Goal: Task Accomplishment & Management: Use online tool/utility

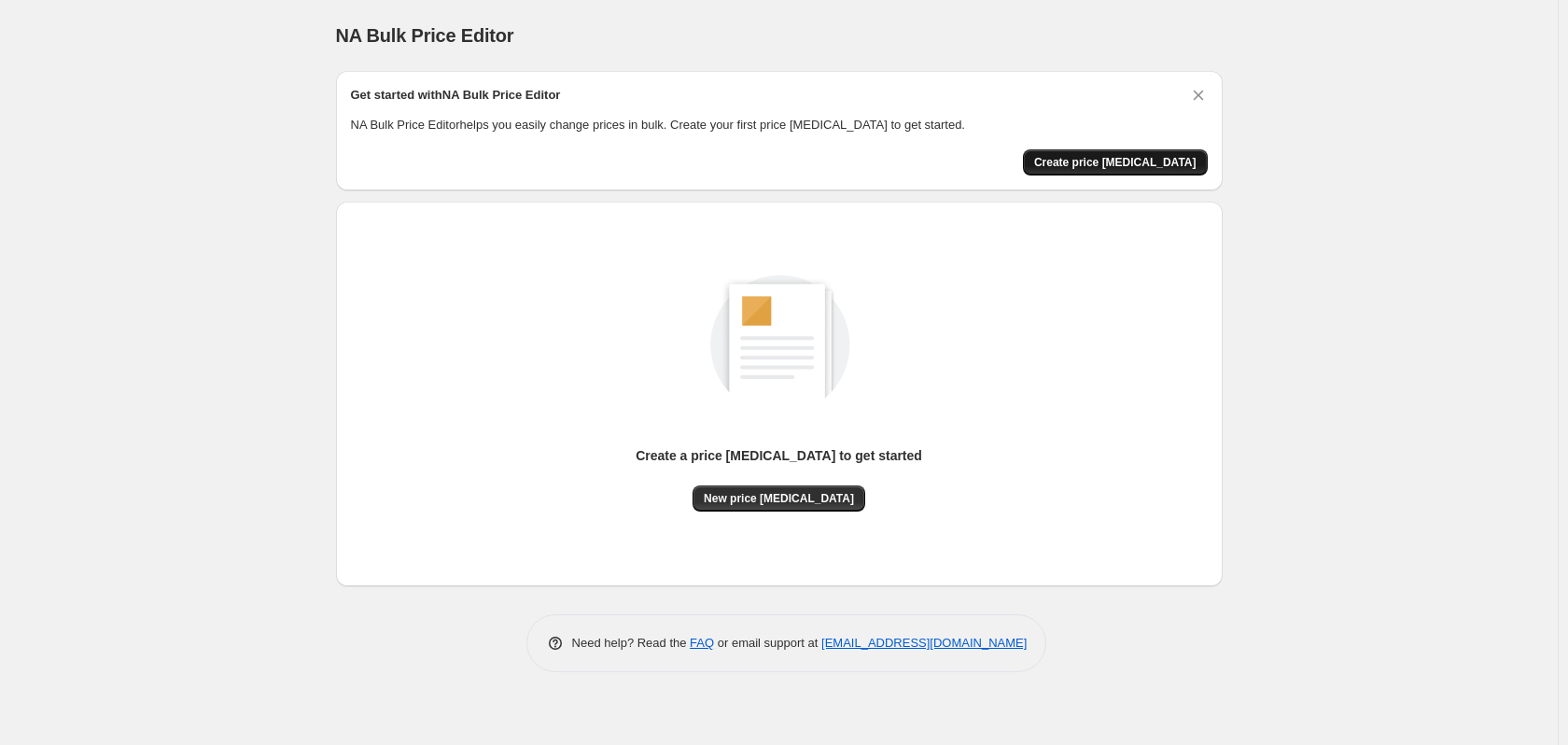
click at [1116, 163] on span "Create price change job" at bounding box center [1115, 163] width 162 height 15
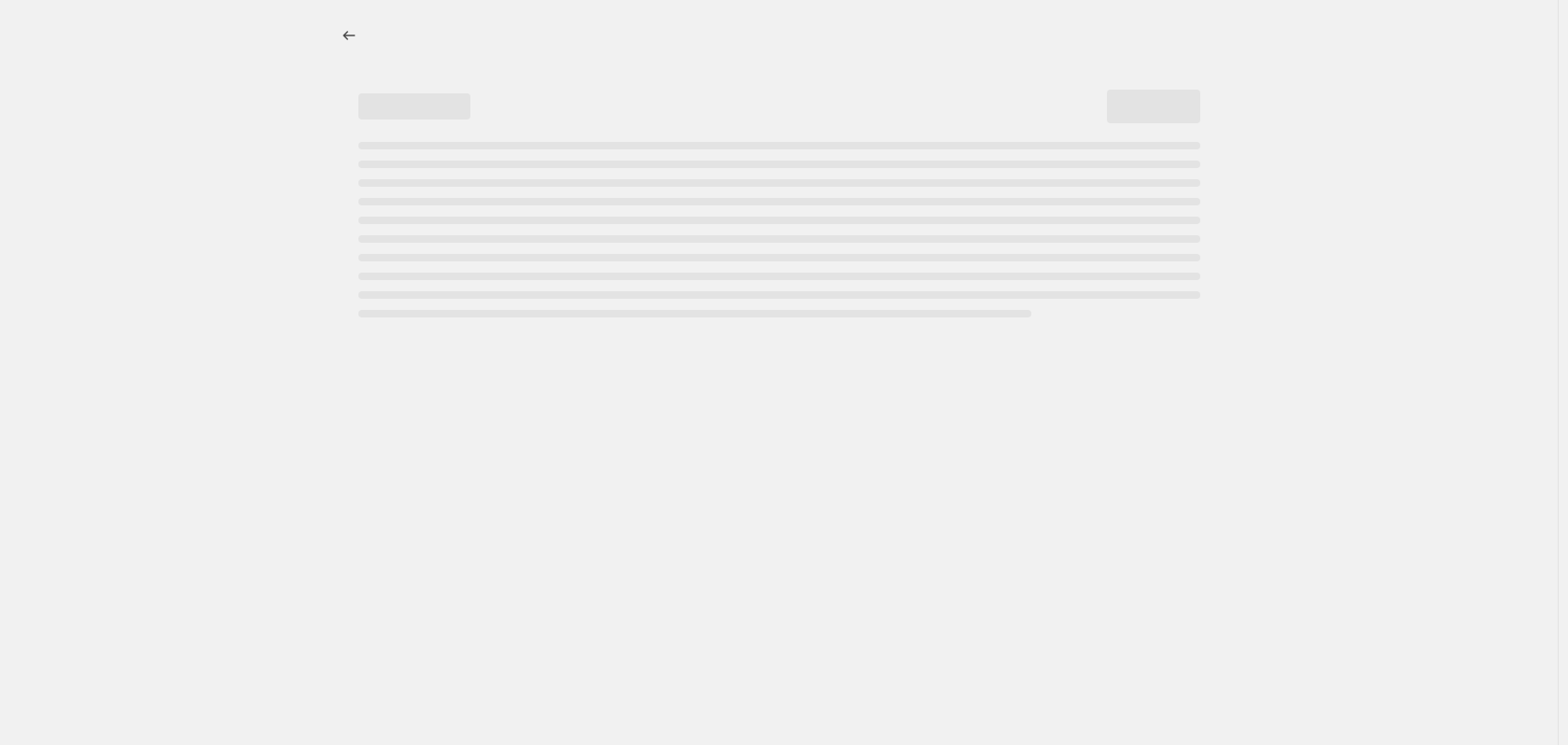
select select "percentage"
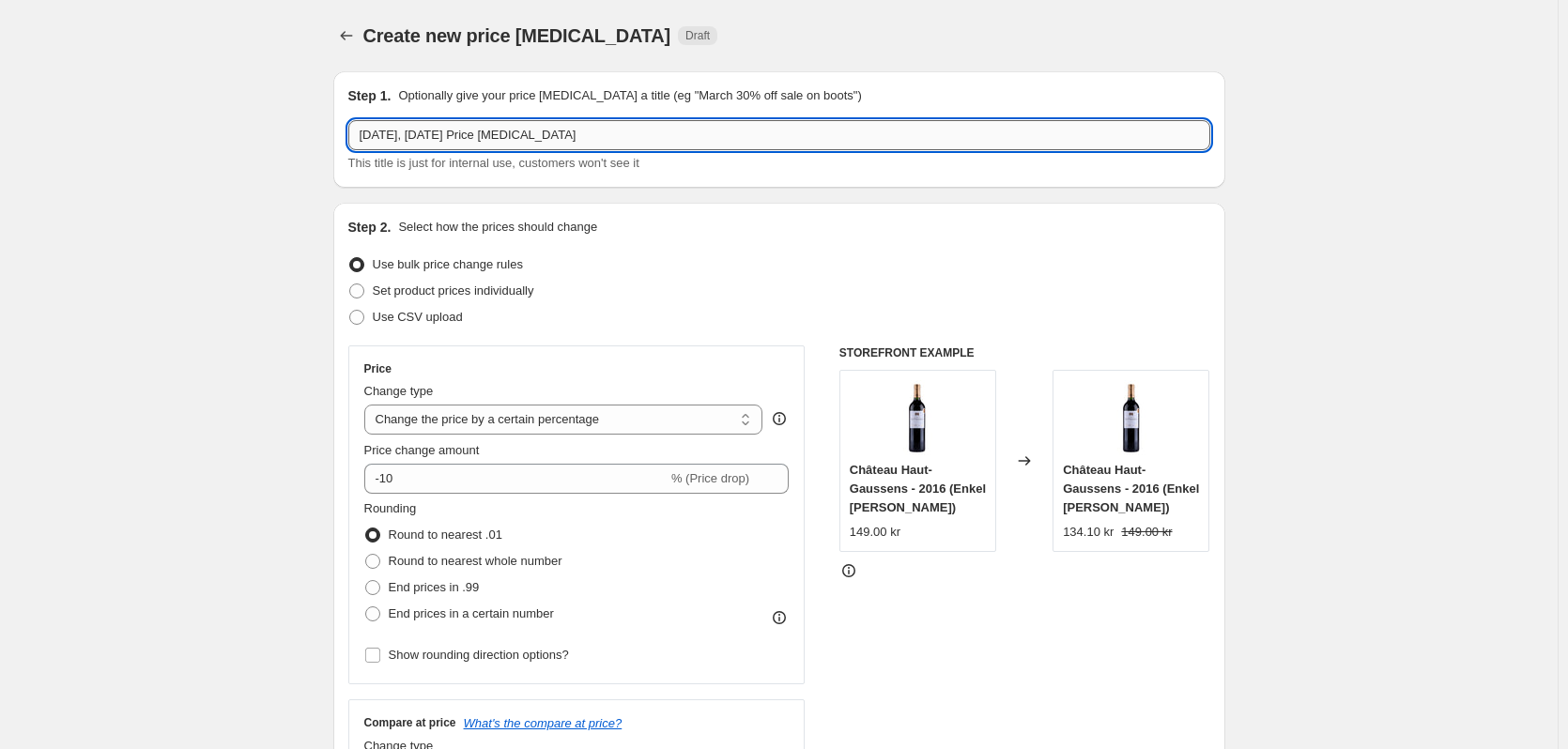
click at [647, 127] on input "16. sep. 2025, 09.06.14 Price change job" at bounding box center [778, 134] width 862 height 30
paste input "Utförsäljning – billiga viner för bara 30 kr. 🍷"
type input "Utförsäljning – billiga viner för bara 30 kr. 🍷"
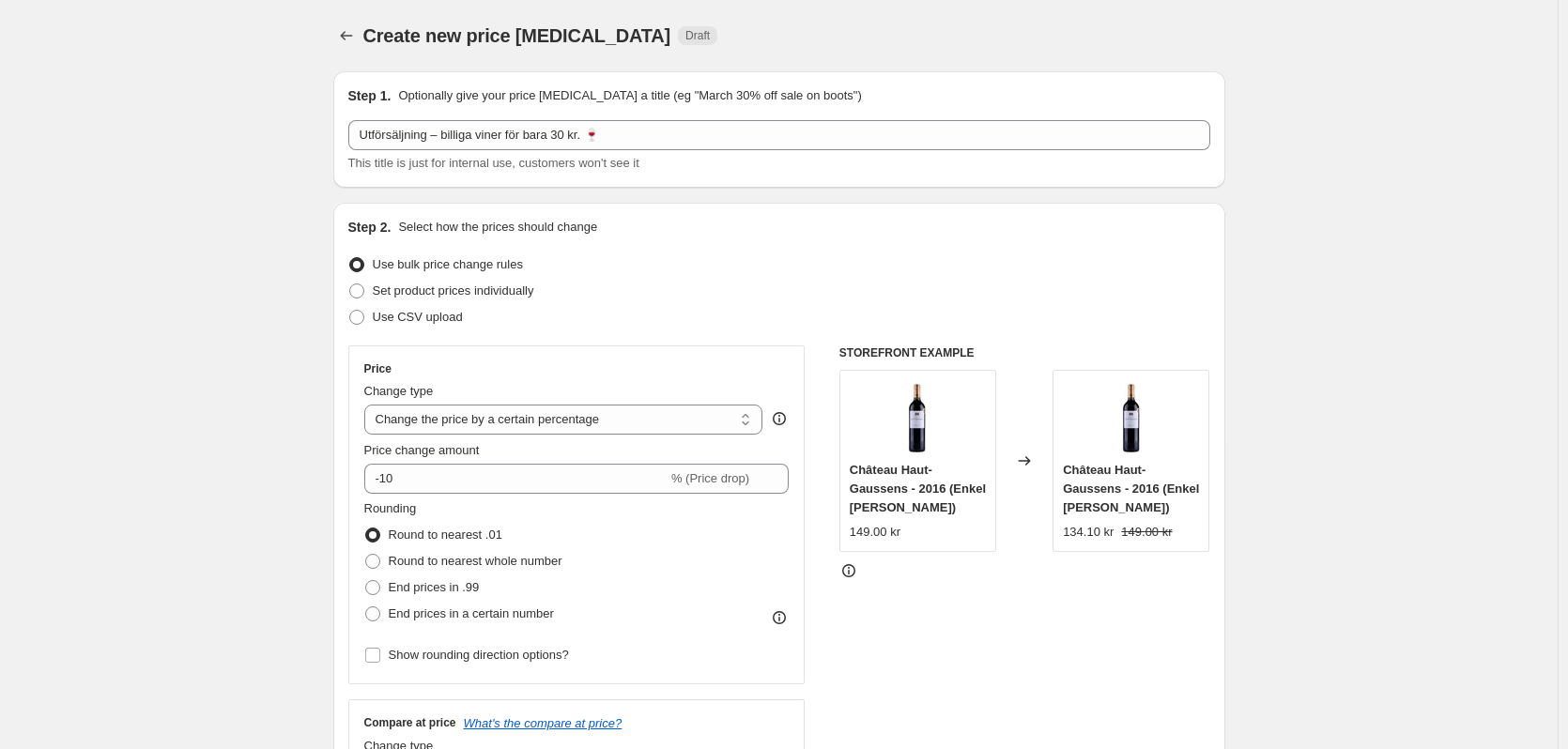
drag, startPoint x: 250, startPoint y: 306, endPoint x: 269, endPoint y: 333, distance: 33.0
click at [634, 409] on select "Change the price to a certain amount Change the price by a certain amount Chang…" at bounding box center [564, 419] width 399 height 30
select select "by"
click at [368, 404] on select "Change the price to a certain amount Change the price by a certain amount Chang…" at bounding box center [564, 419] width 399 height 30
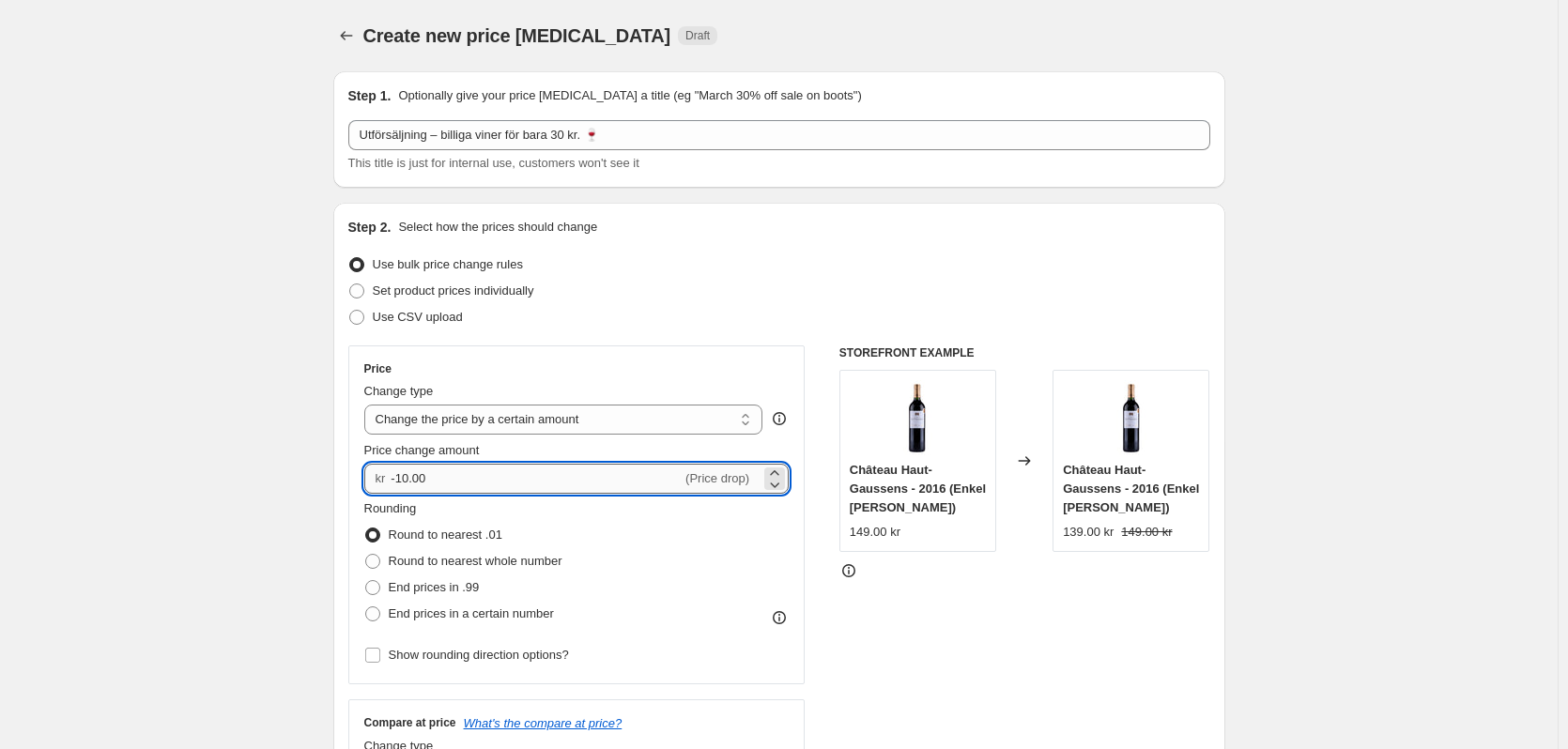
click at [590, 482] on input "-10.00" at bounding box center [537, 478] width 291 height 30
click at [519, 474] on input "-10.00" at bounding box center [537, 478] width 291 height 30
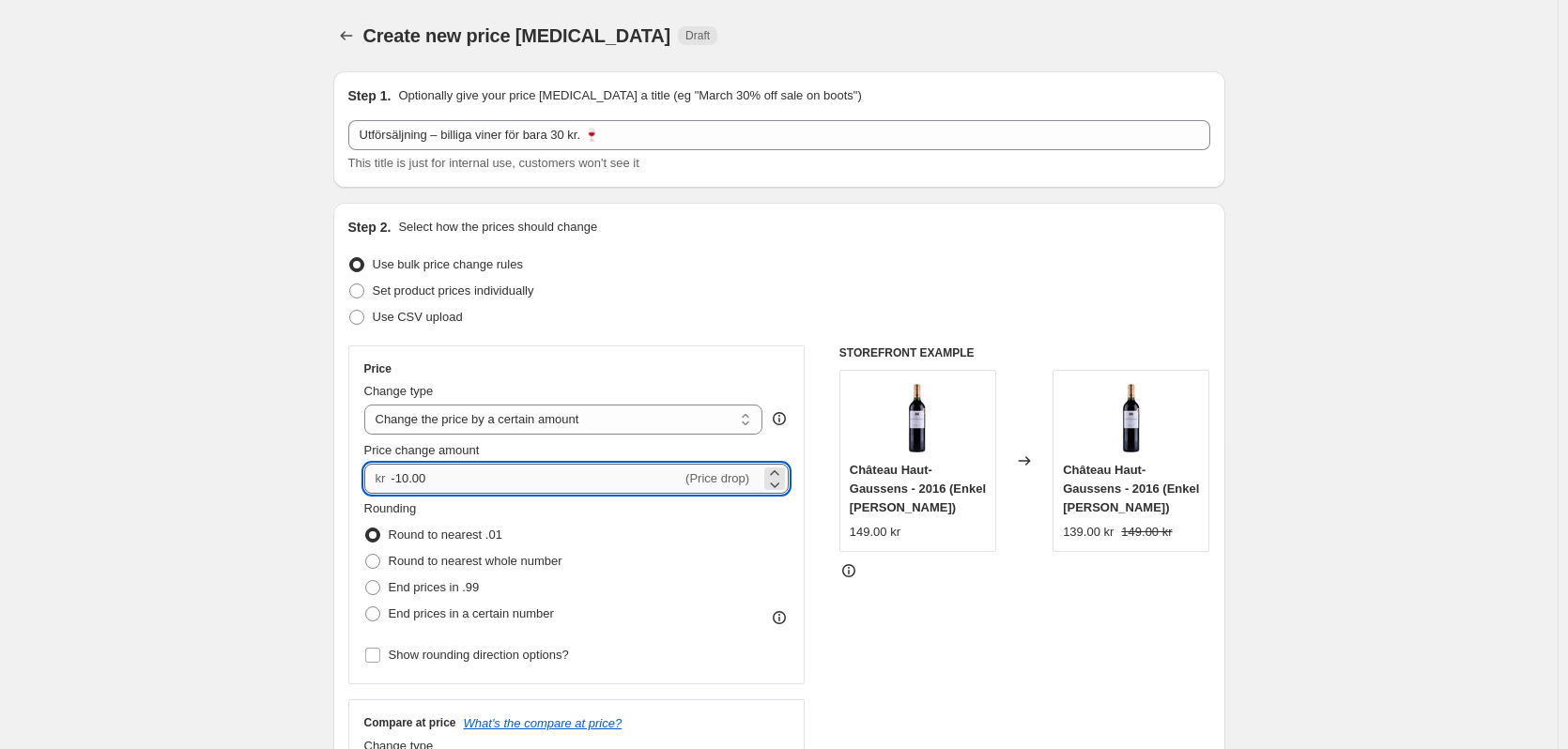
click at [519, 474] on input "-10.00" at bounding box center [537, 478] width 291 height 30
click at [784, 484] on icon at bounding box center [774, 485] width 19 height 19
click at [781, 470] on icon at bounding box center [774, 473] width 19 height 19
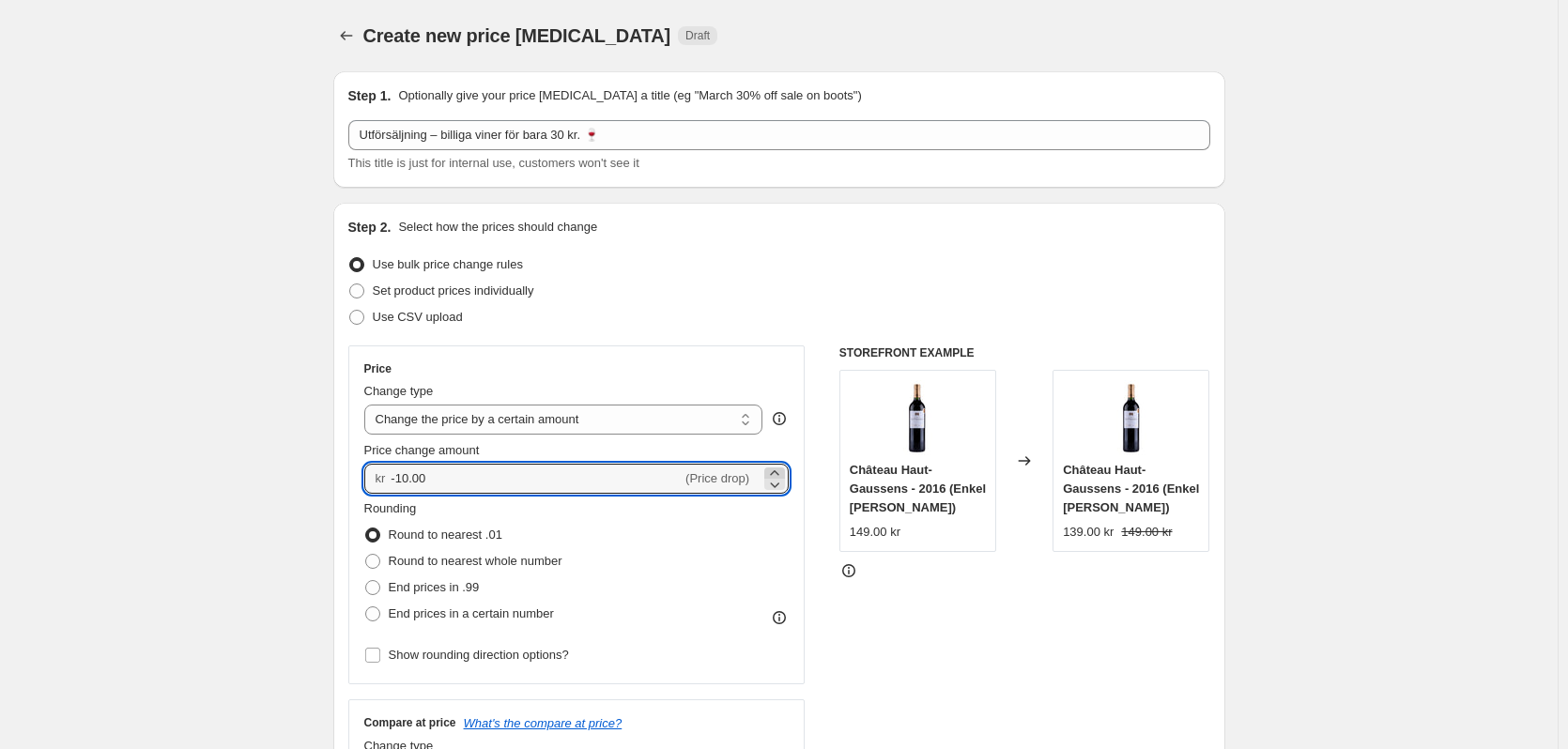
click at [781, 470] on icon at bounding box center [774, 473] width 19 height 19
click at [781, 465] on icon at bounding box center [774, 473] width 19 height 19
type input "-9.96"
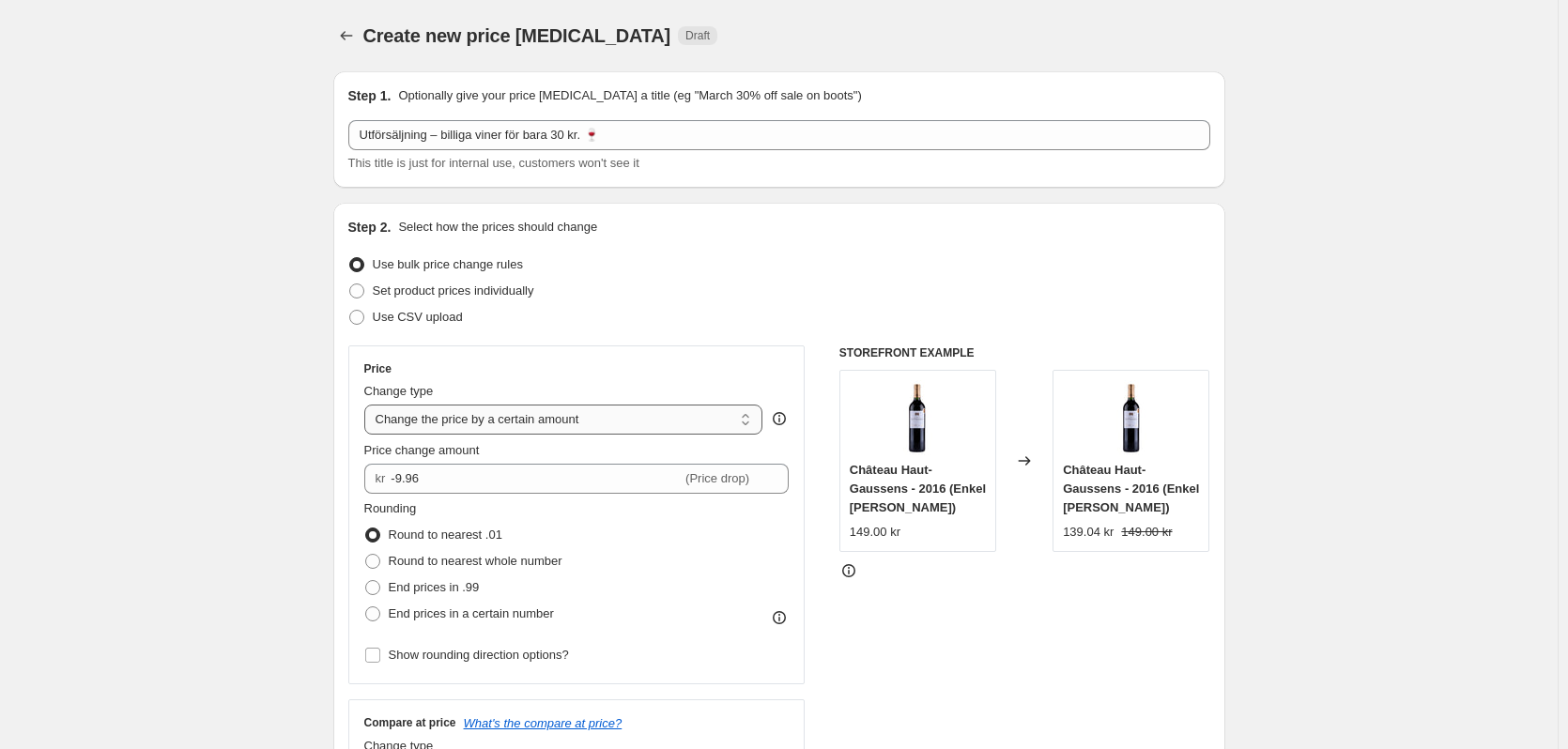
click at [748, 420] on select "Change the price to a certain amount Change the price by a certain amount Chang…" at bounding box center [564, 419] width 399 height 30
select select "to"
click at [368, 404] on select "Change the price to a certain amount Change the price by a certain amount Chang…" at bounding box center [564, 419] width 399 height 30
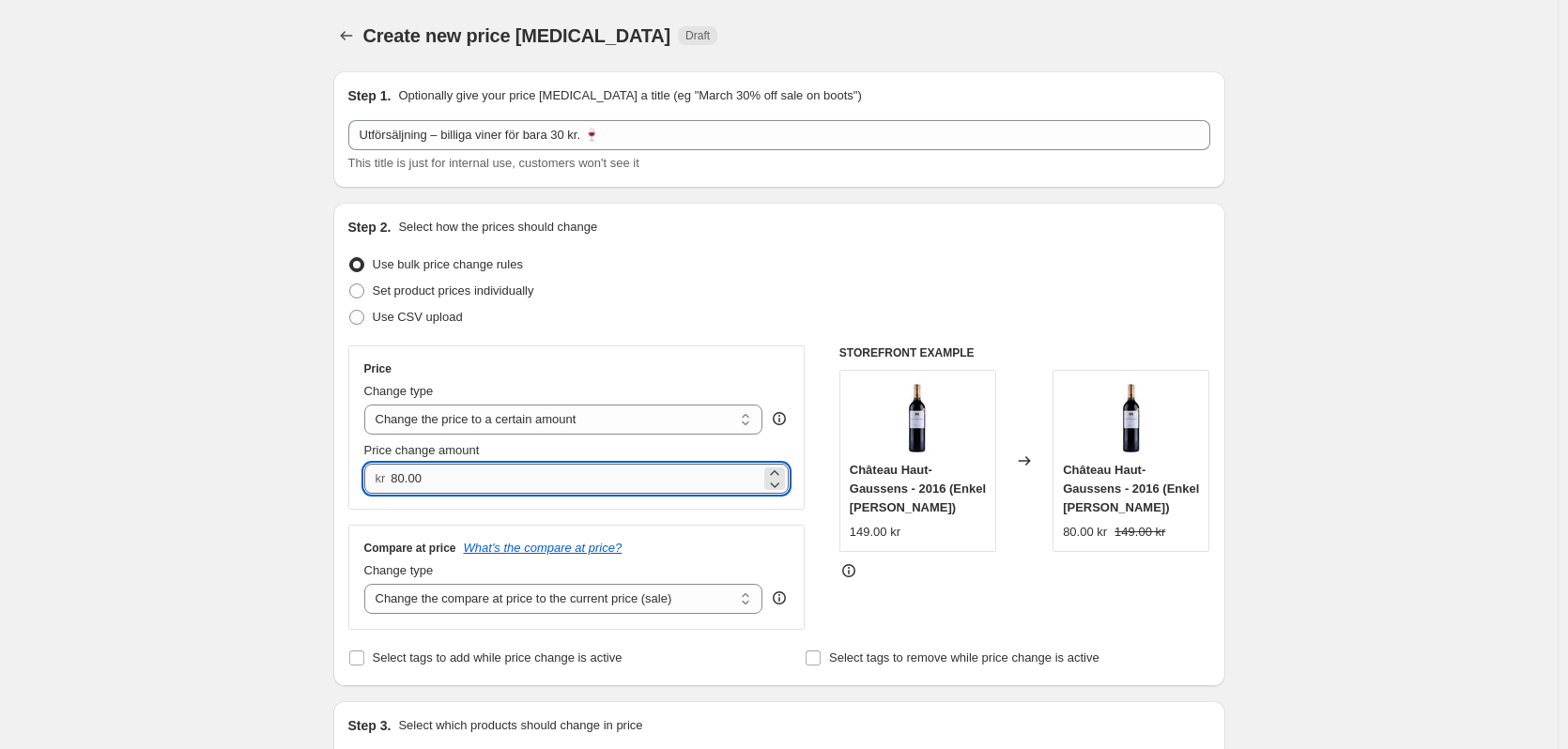
click at [554, 471] on input "80.00" at bounding box center [576, 478] width 370 height 30
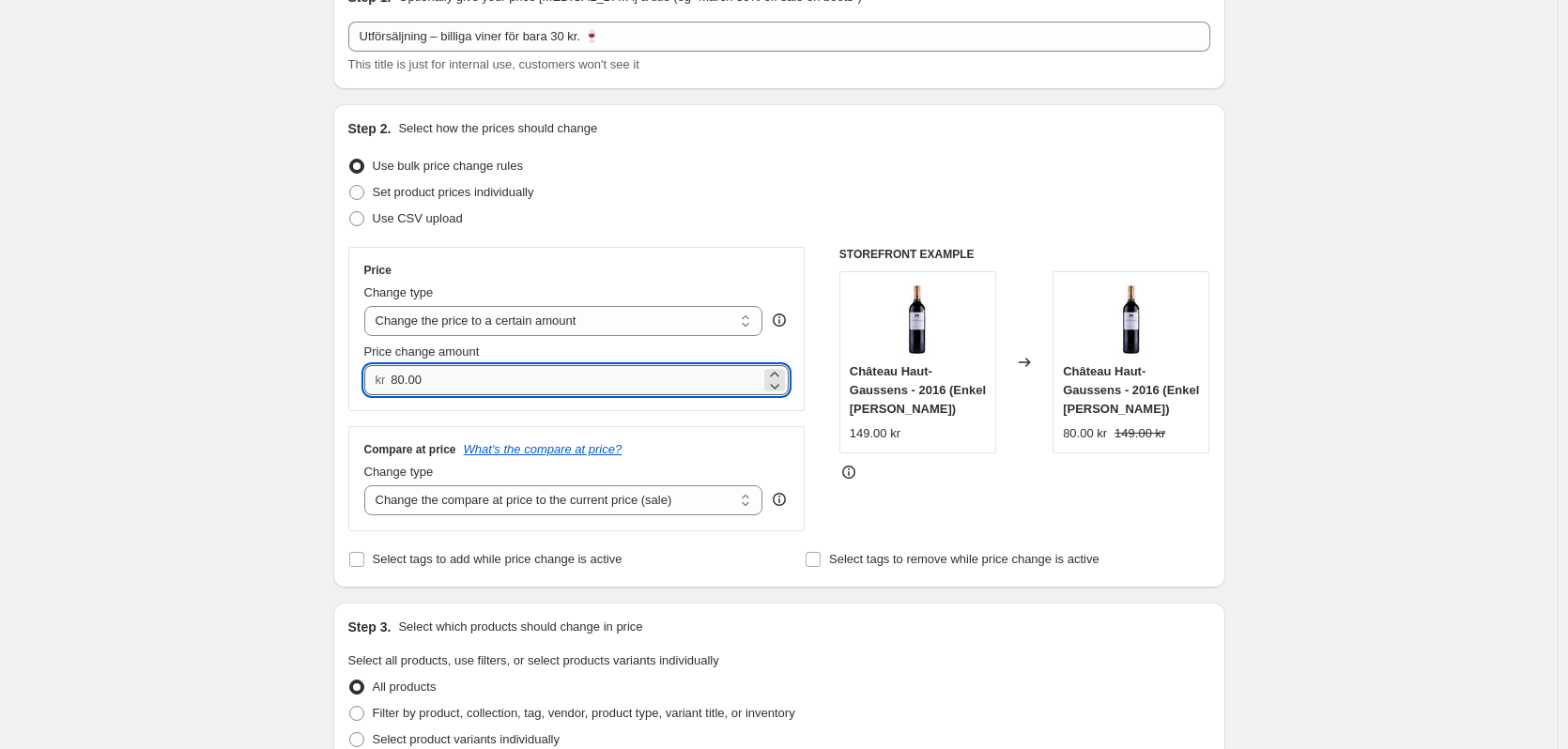
scroll to position [92, 0]
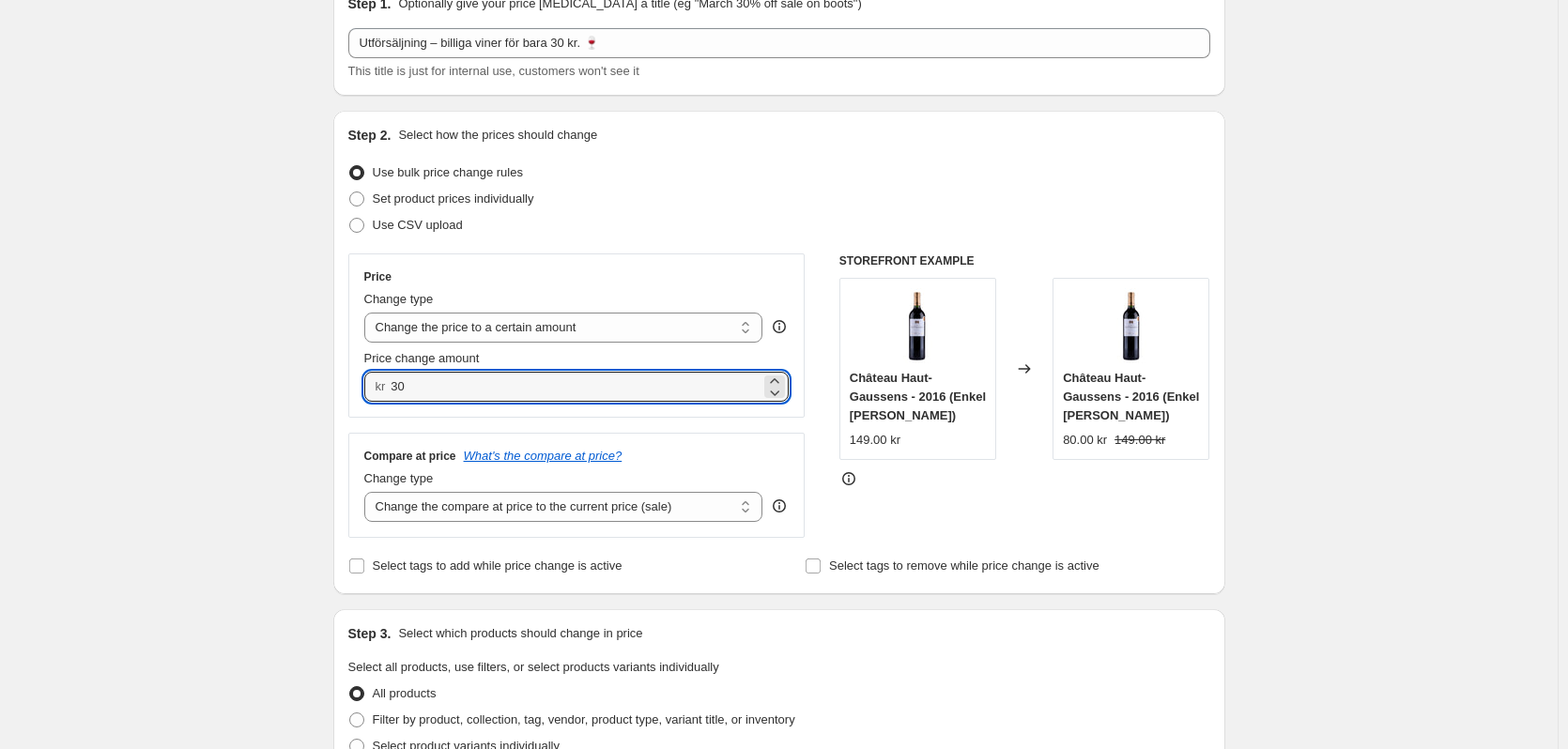
type input "30.00"
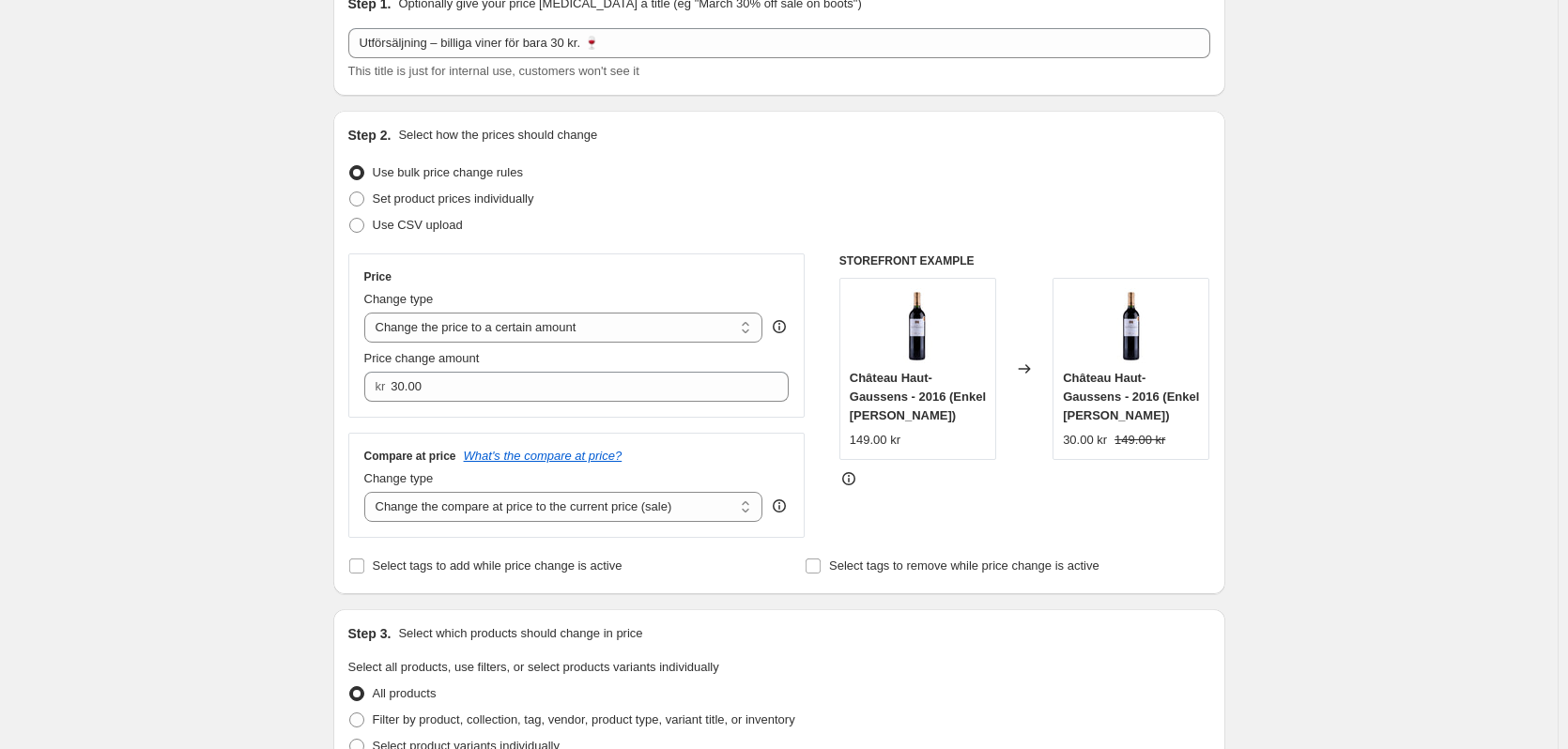
click at [1140, 511] on div "STOREFRONT EXAMPLE Château Haut-Gaussens - 2016 (Enkel flaska) 149.00 kr Change…" at bounding box center [1025, 395] width 371 height 284
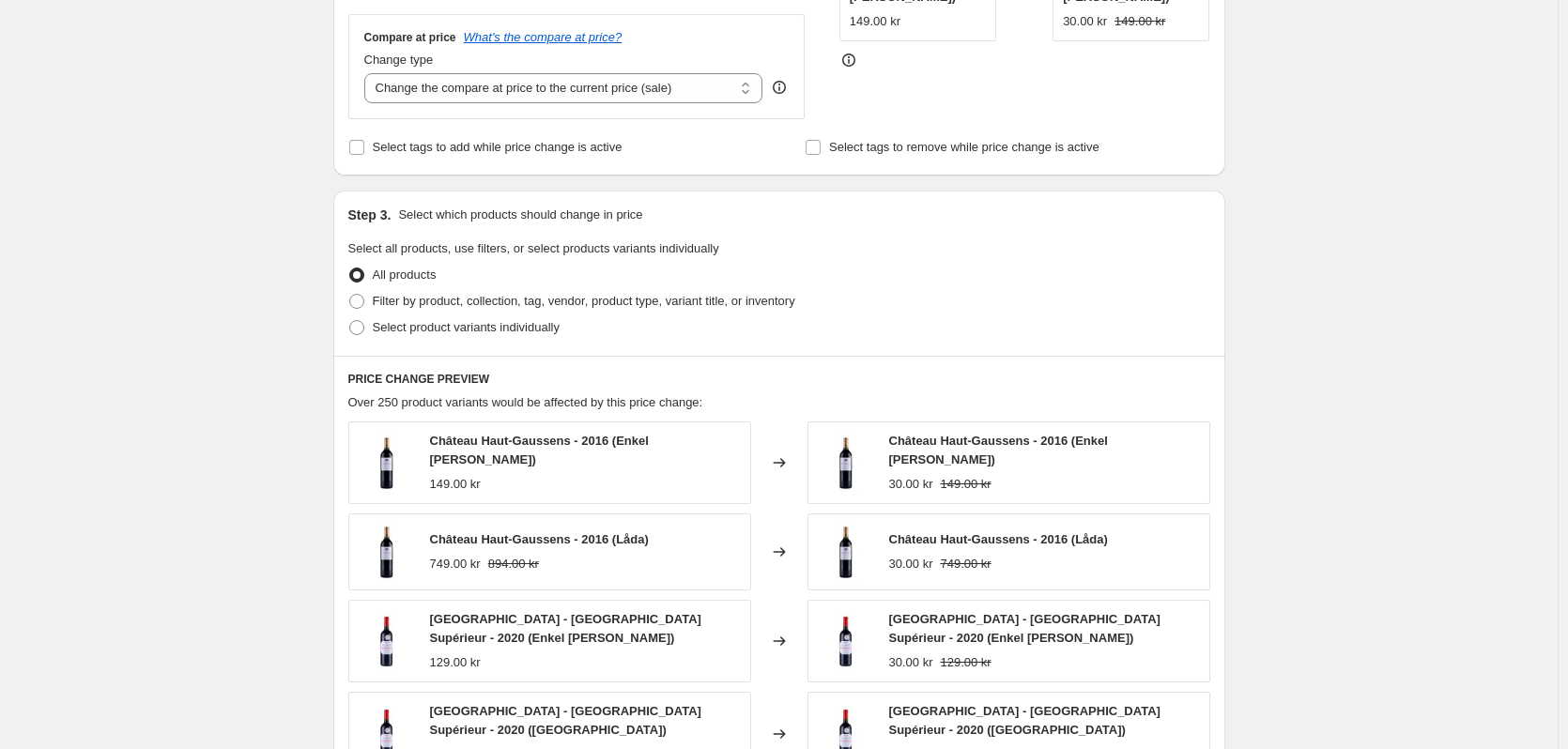
scroll to position [561, 0]
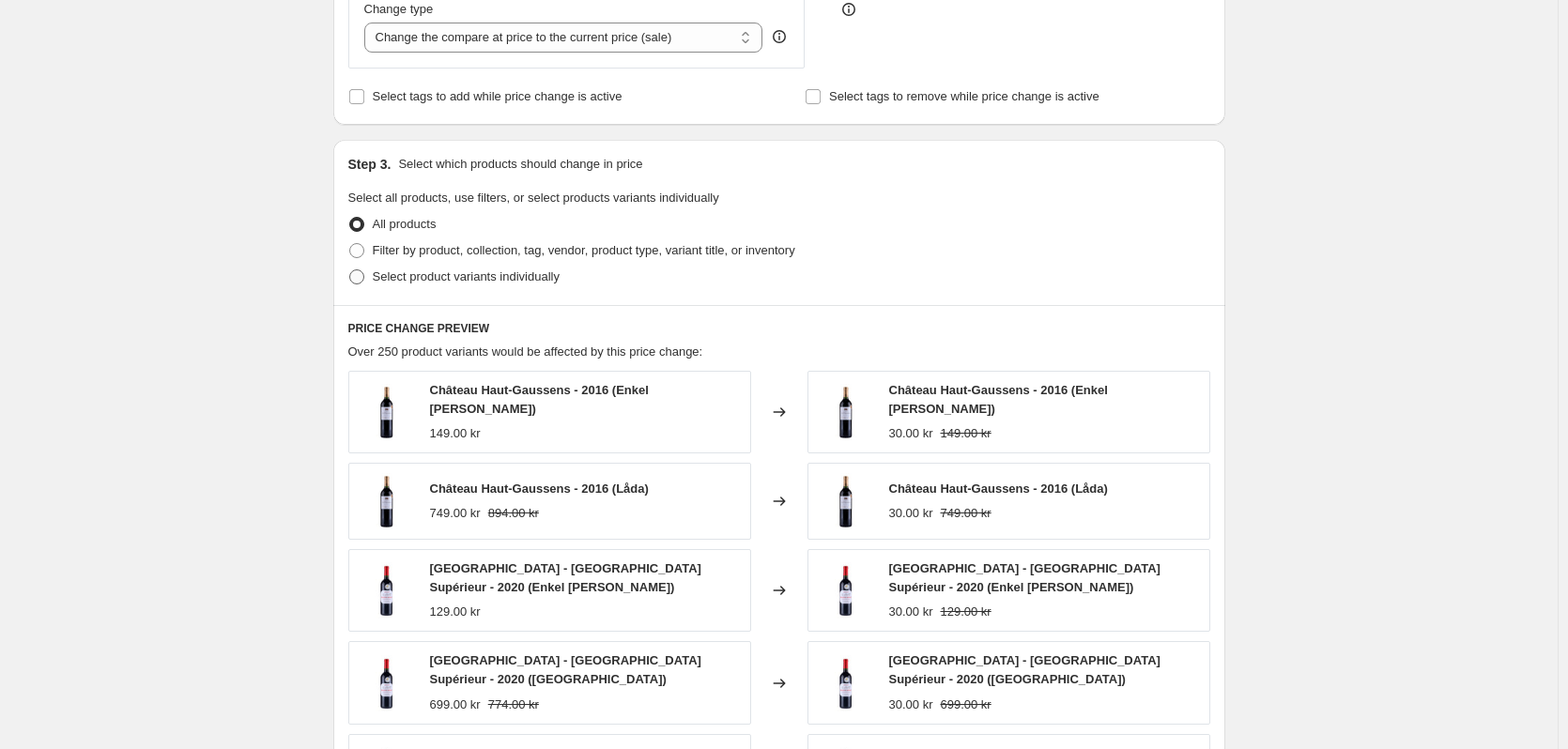
click at [354, 274] on span at bounding box center [357, 277] width 15 height 15
click at [350, 270] on input "Select product variants individually" at bounding box center [349, 269] width 1 height 1
radio input "true"
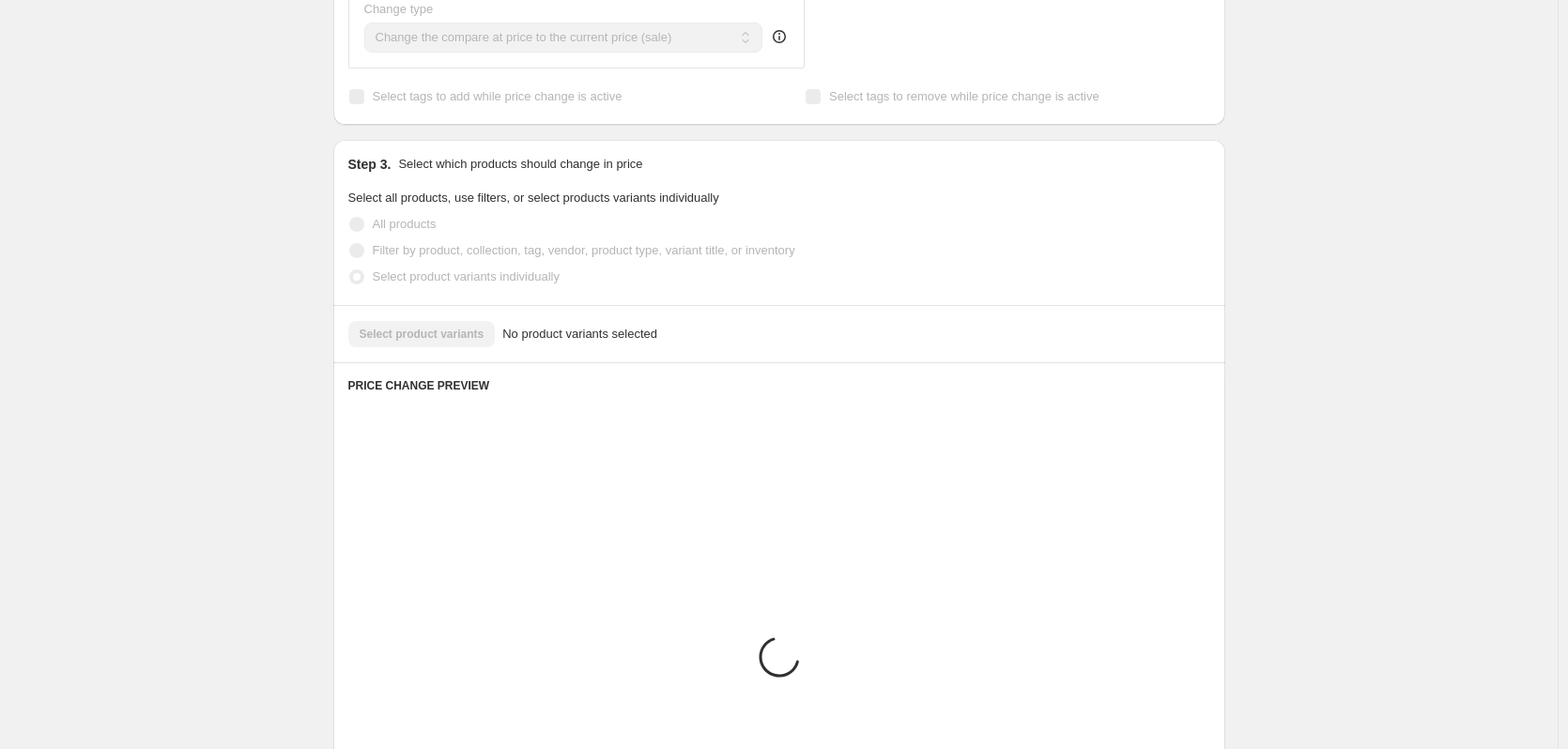
scroll to position [537, 0]
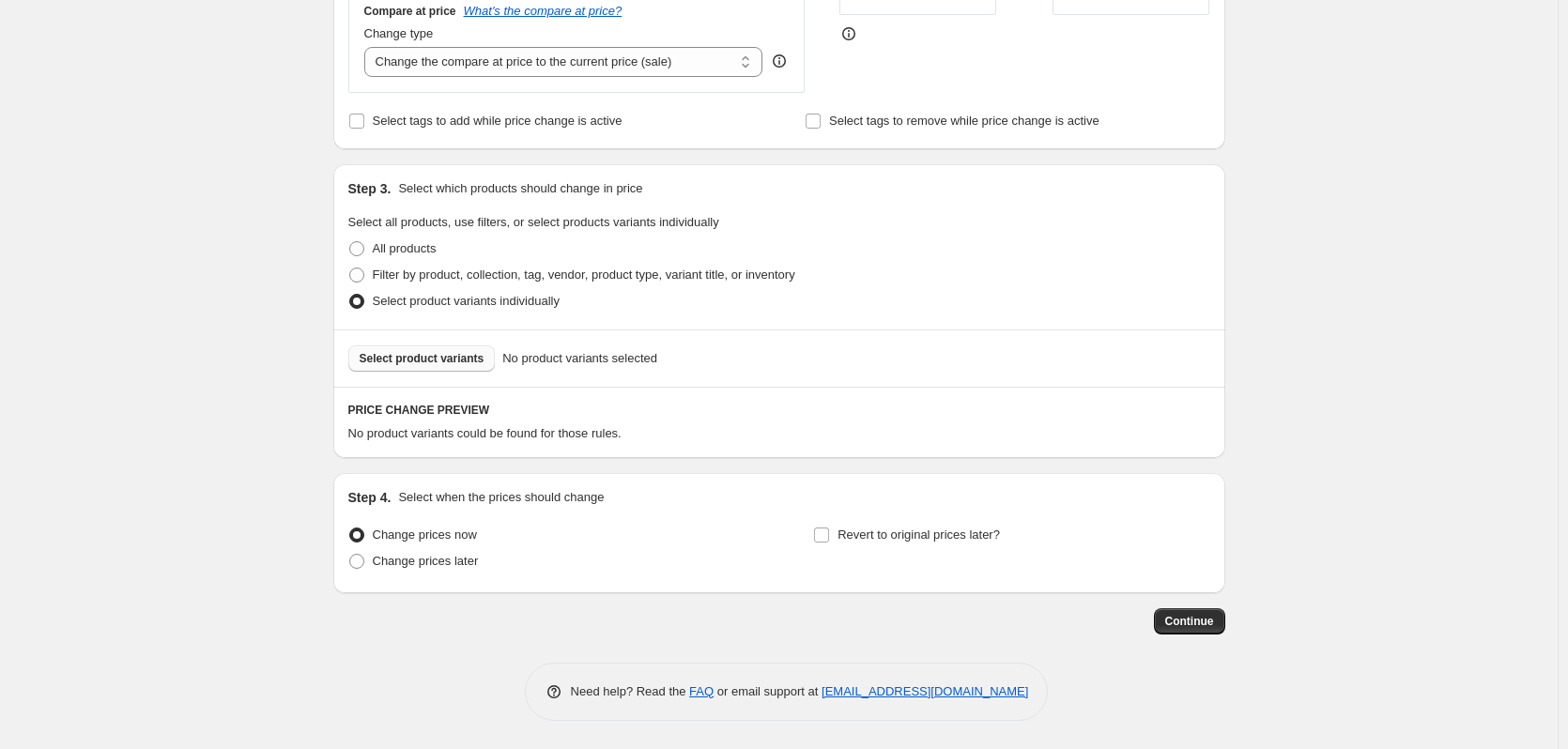
click at [432, 359] on span "Select product variants" at bounding box center [422, 358] width 125 height 15
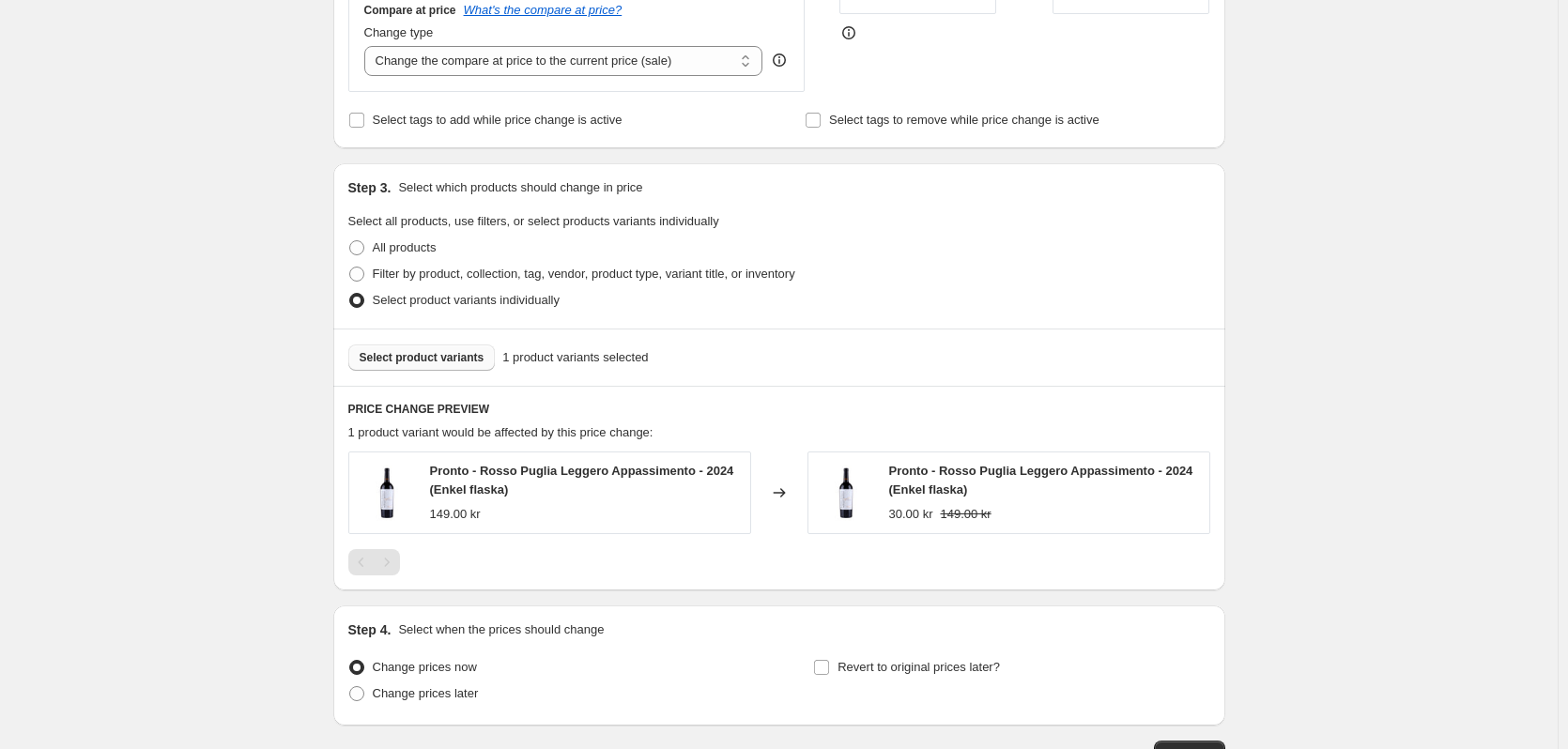
click at [453, 361] on span "Select product variants" at bounding box center [422, 357] width 125 height 15
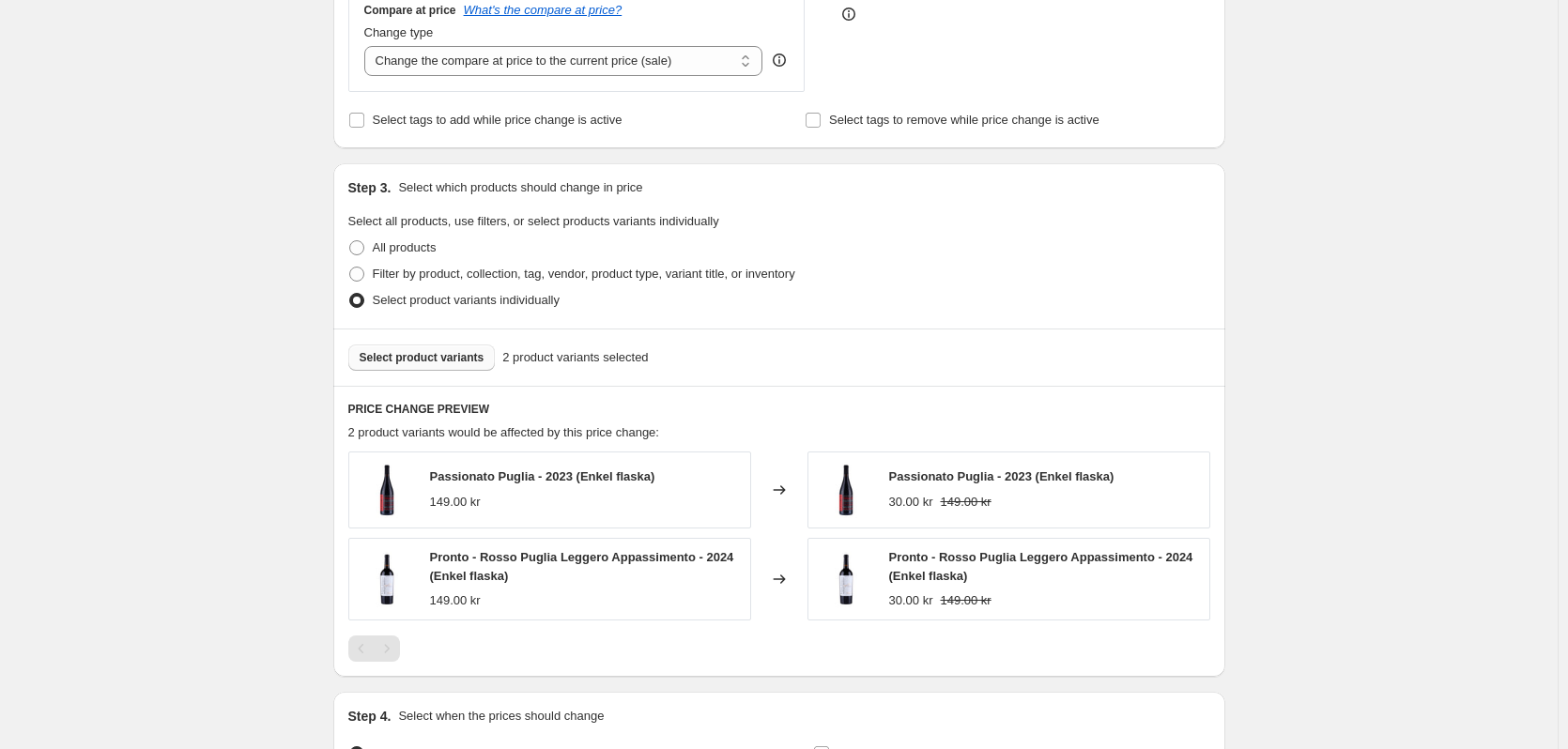
click at [441, 360] on span "Select product variants" at bounding box center [422, 357] width 125 height 15
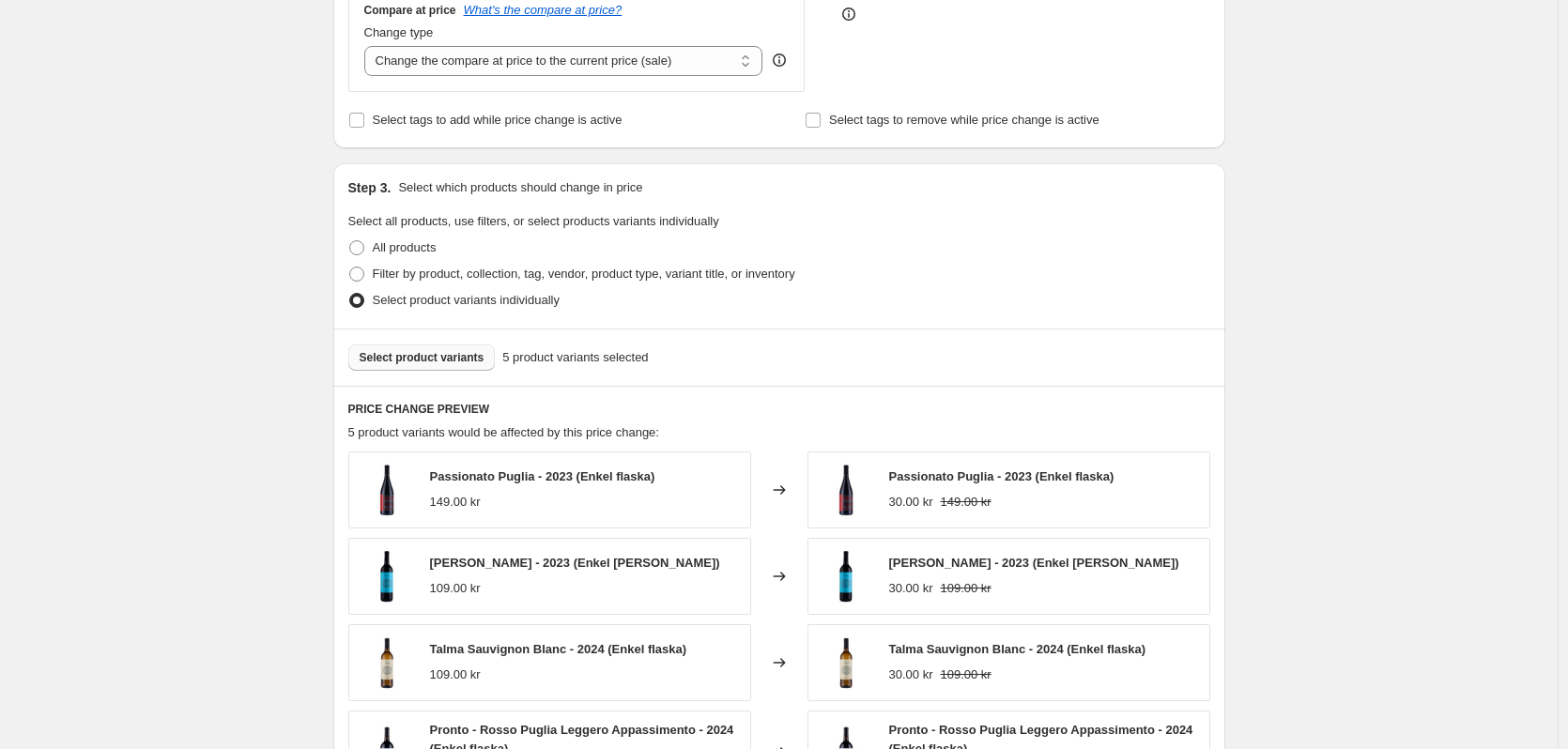
click at [434, 358] on span "Select product variants" at bounding box center [422, 357] width 125 height 15
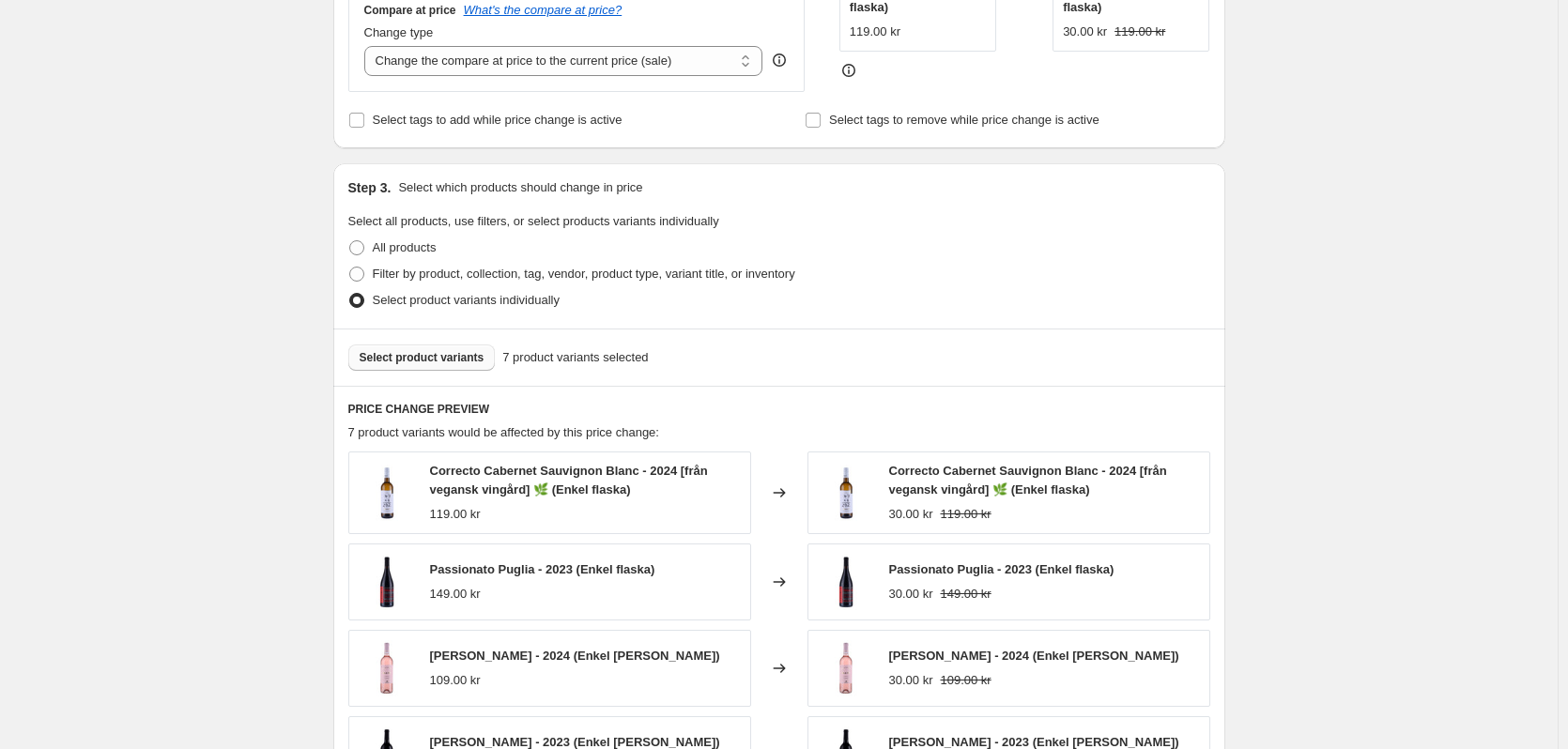
click at [621, 500] on div "Correcto Cabernet Sauvignon Blanc - 2024 [från vegansk vingård] 🌿 (Enkel flaska…" at bounding box center [586, 492] width 311 height 62
click at [445, 360] on span "Select product variants" at bounding box center [422, 357] width 125 height 15
click at [473, 358] on span "Select product variants" at bounding box center [422, 357] width 125 height 15
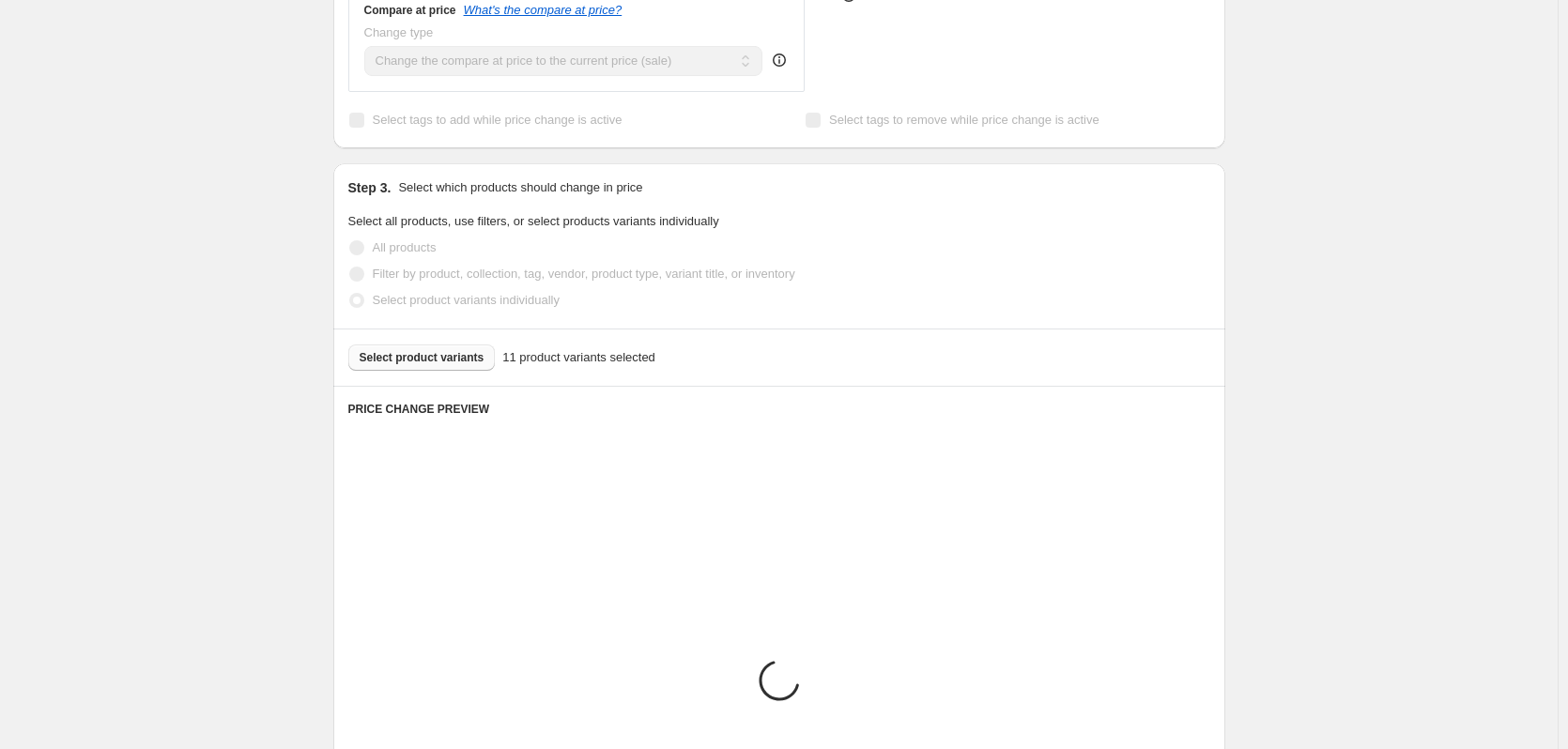
click at [466, 354] on div "Select product variants 11 product variants selected" at bounding box center [778, 357] width 862 height 26
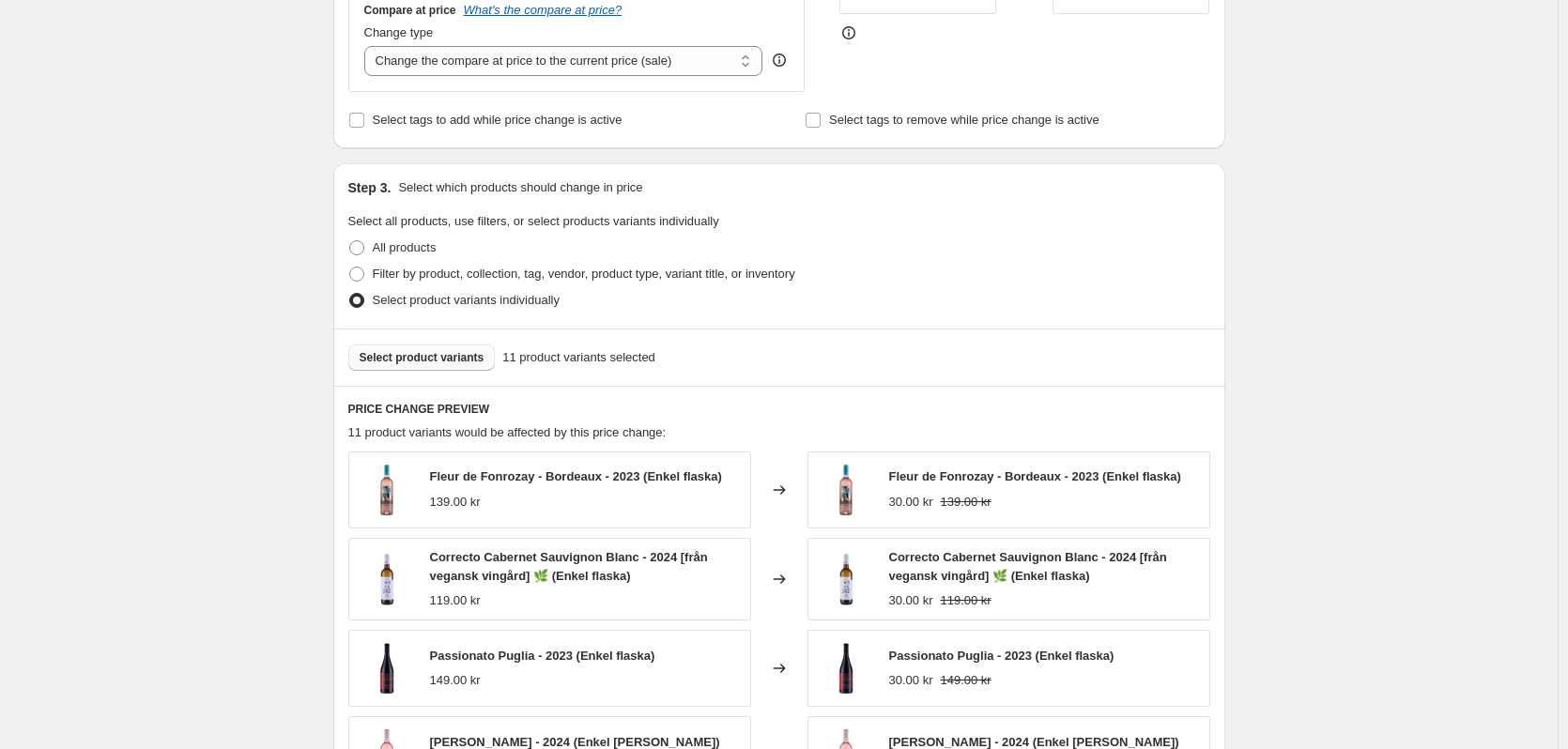
click at [456, 363] on span "Select product variants" at bounding box center [422, 357] width 125 height 15
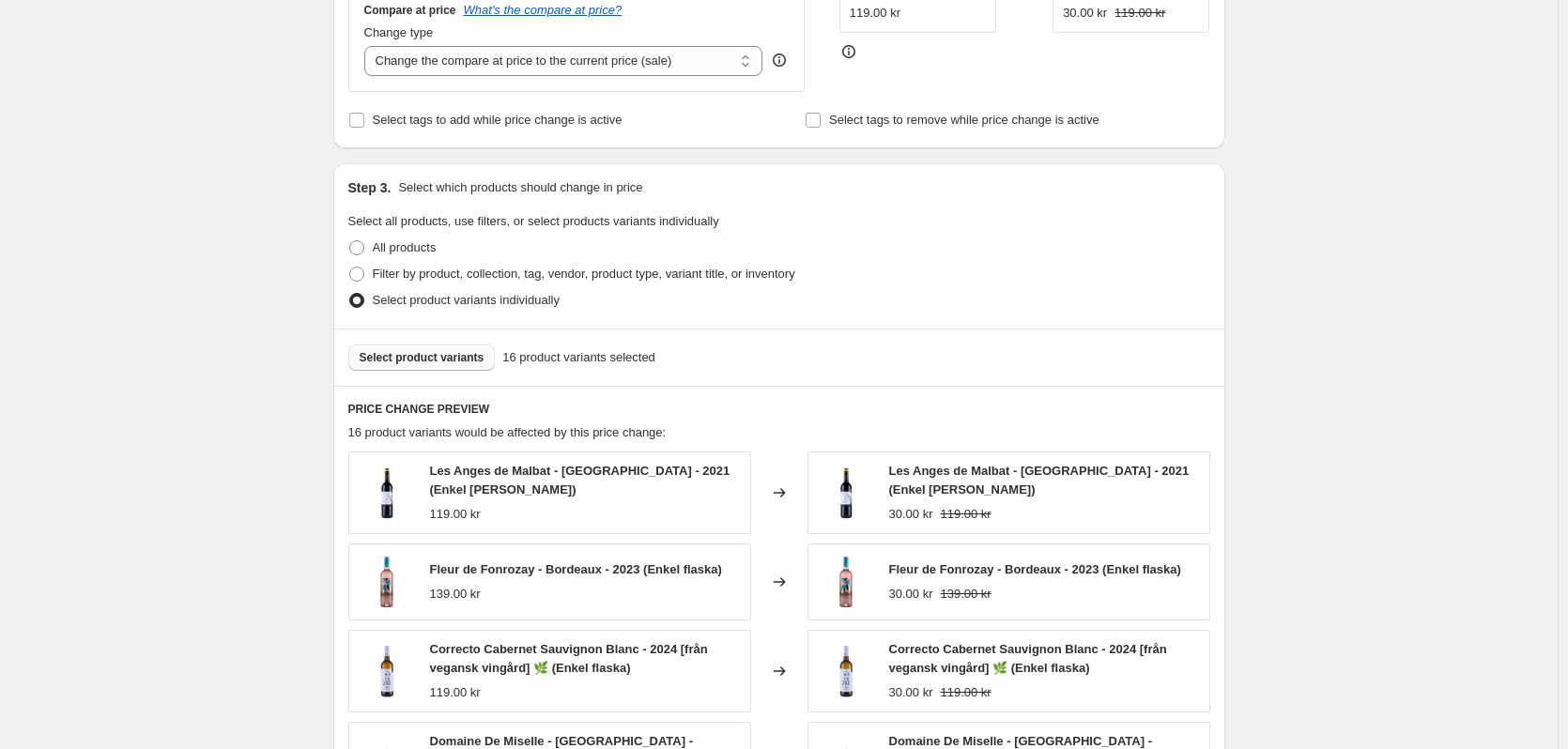
click at [435, 357] on span "Select product variants" at bounding box center [422, 357] width 125 height 15
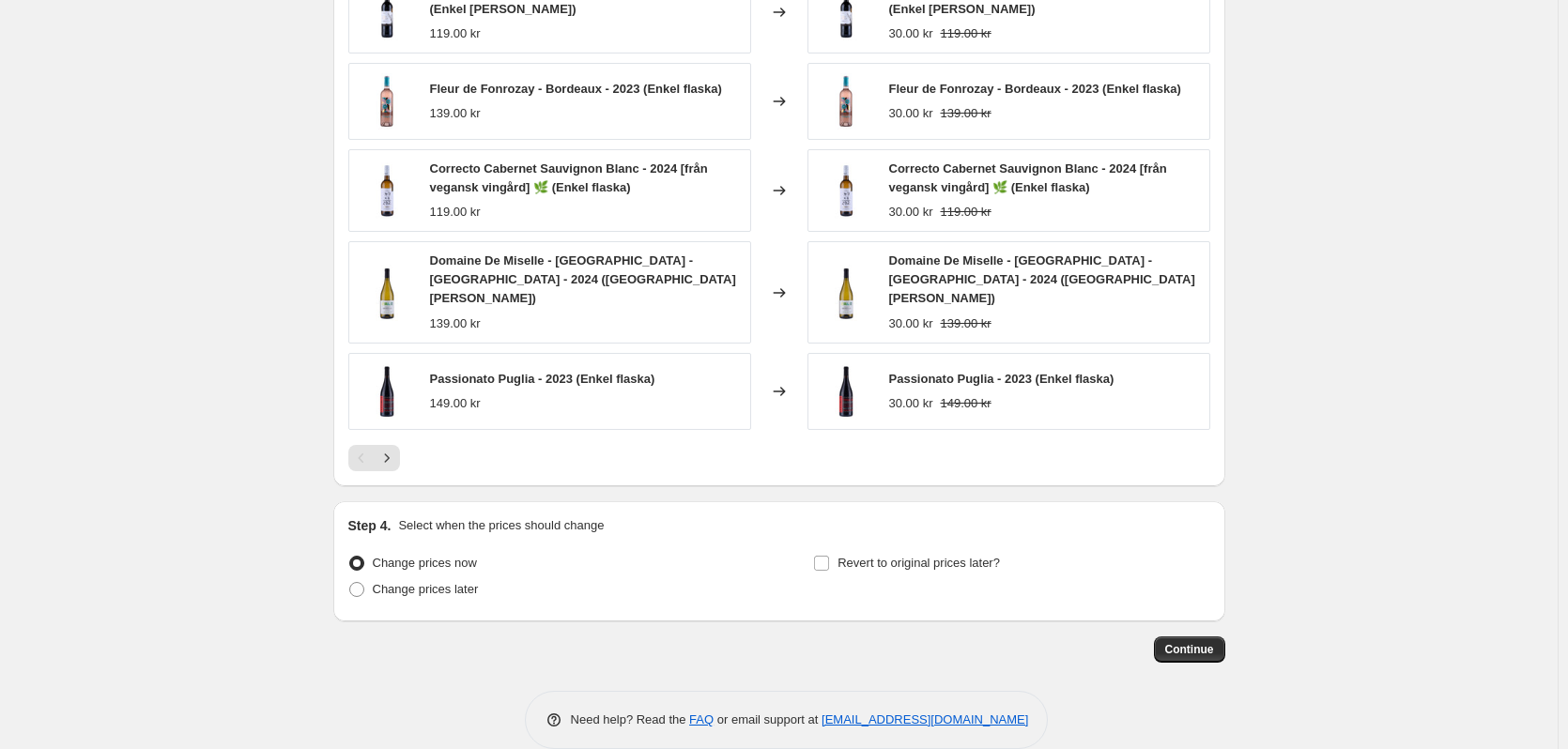
scroll to position [1022, 0]
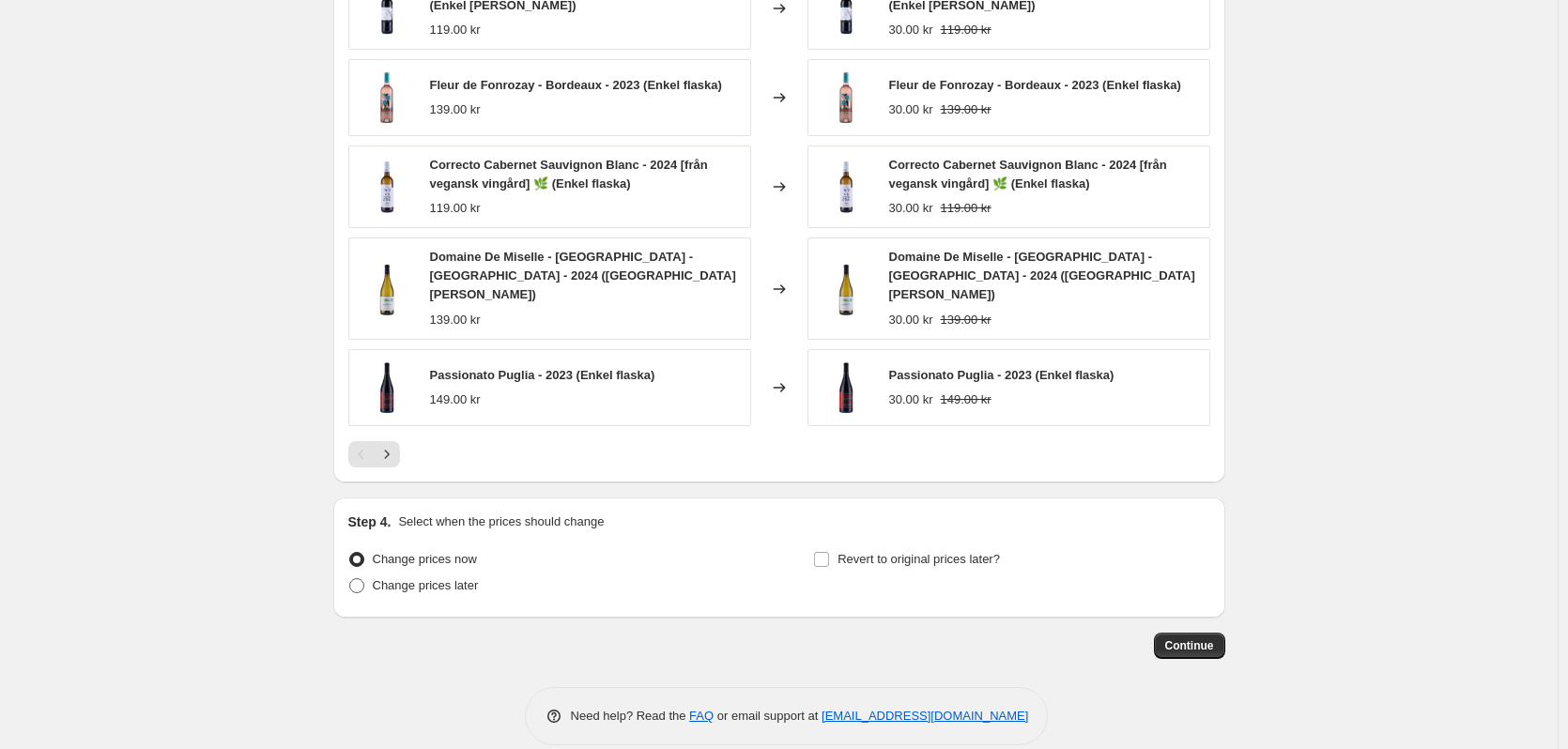
click at [450, 578] on span "Change prices later" at bounding box center [426, 584] width 106 height 14
click at [350, 578] on input "Change prices later" at bounding box center [349, 578] width 1 height 1
radio input "true"
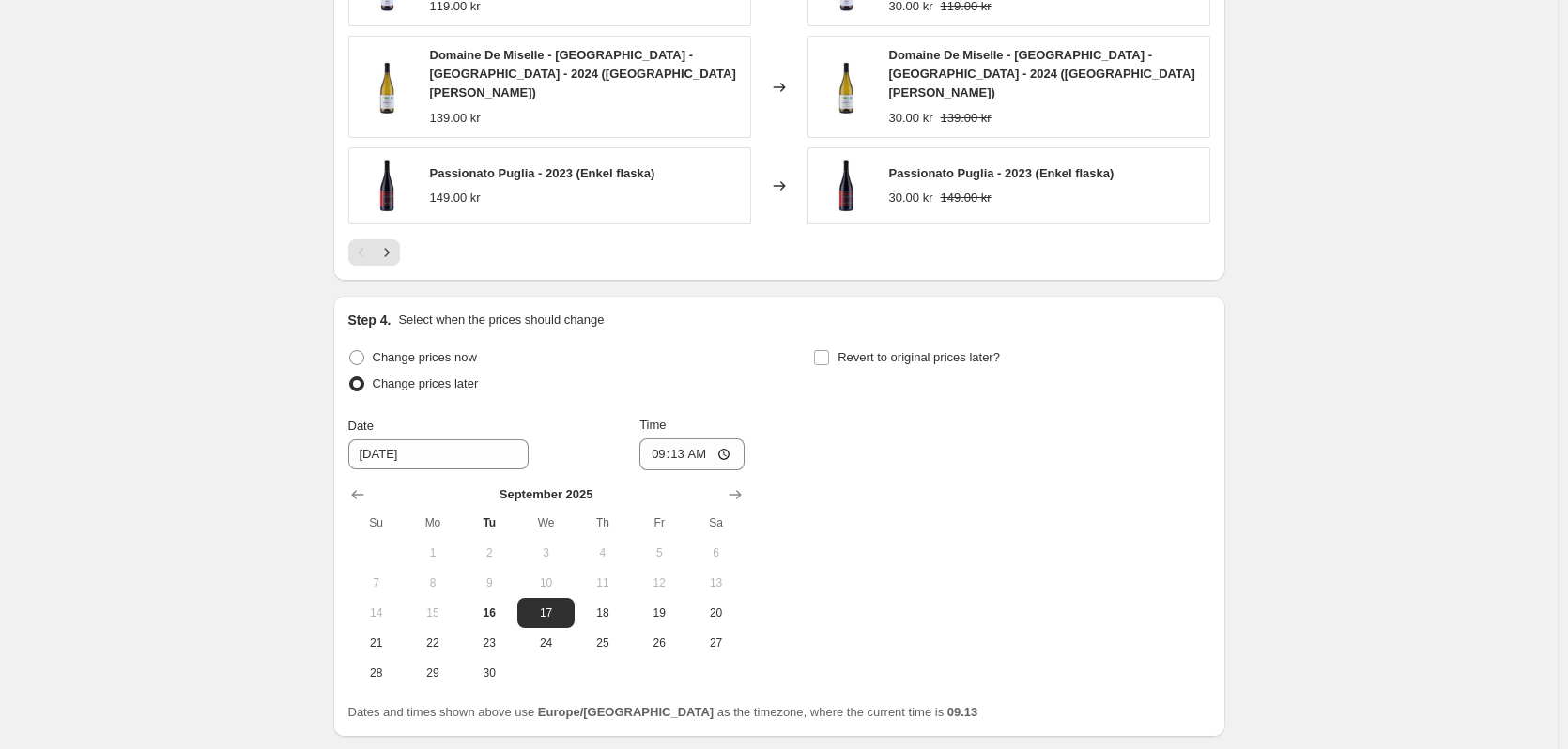
scroll to position [1343, 0]
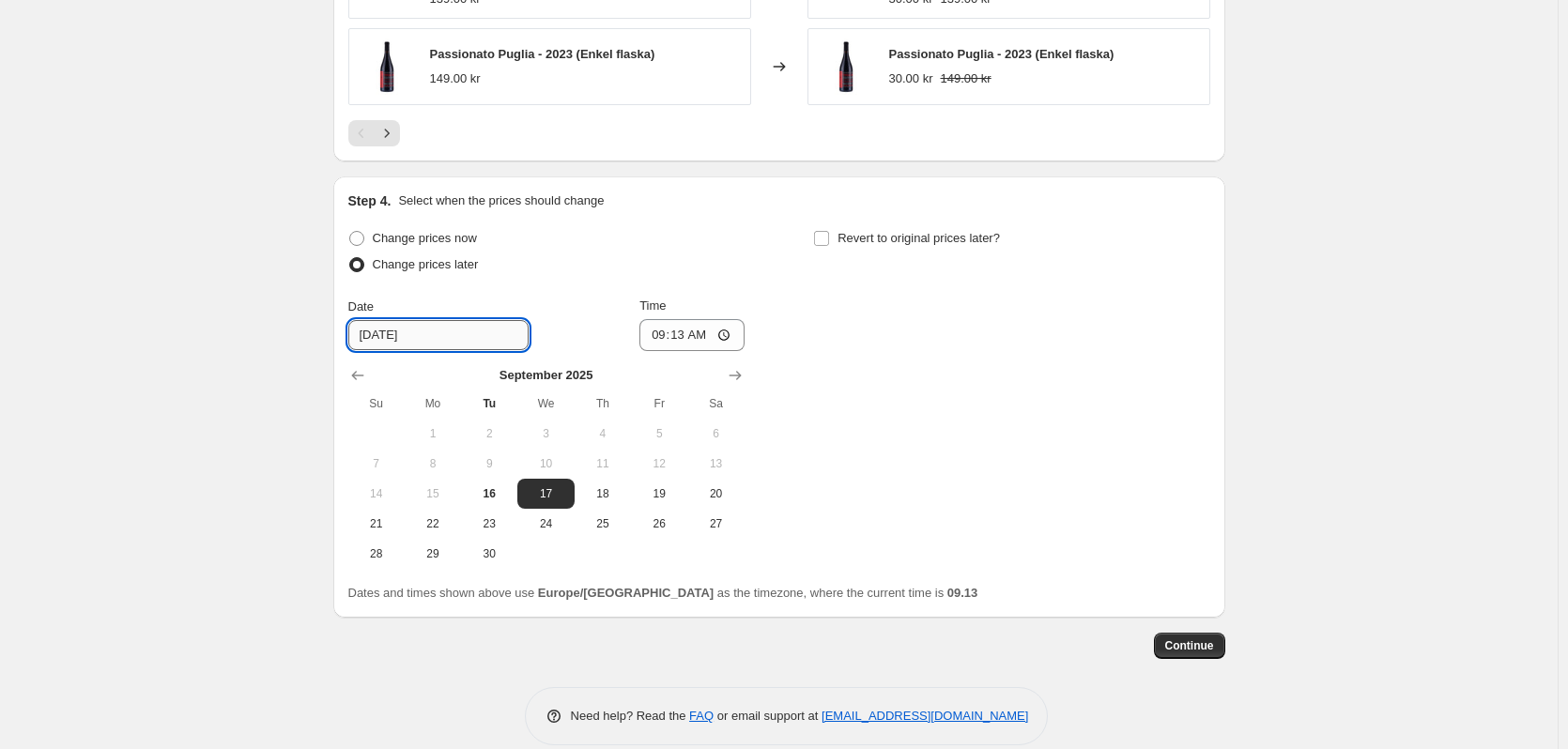
click at [490, 320] on input "9/17/2025" at bounding box center [438, 334] width 180 height 30
type input "9/17/2026"
click at [1115, 421] on div "Change prices now Change prices later Date 9/17/2026 Time 09:13 September 2026 …" at bounding box center [778, 397] width 862 height 344
click at [1185, 638] on span "Continue" at bounding box center [1189, 646] width 49 height 15
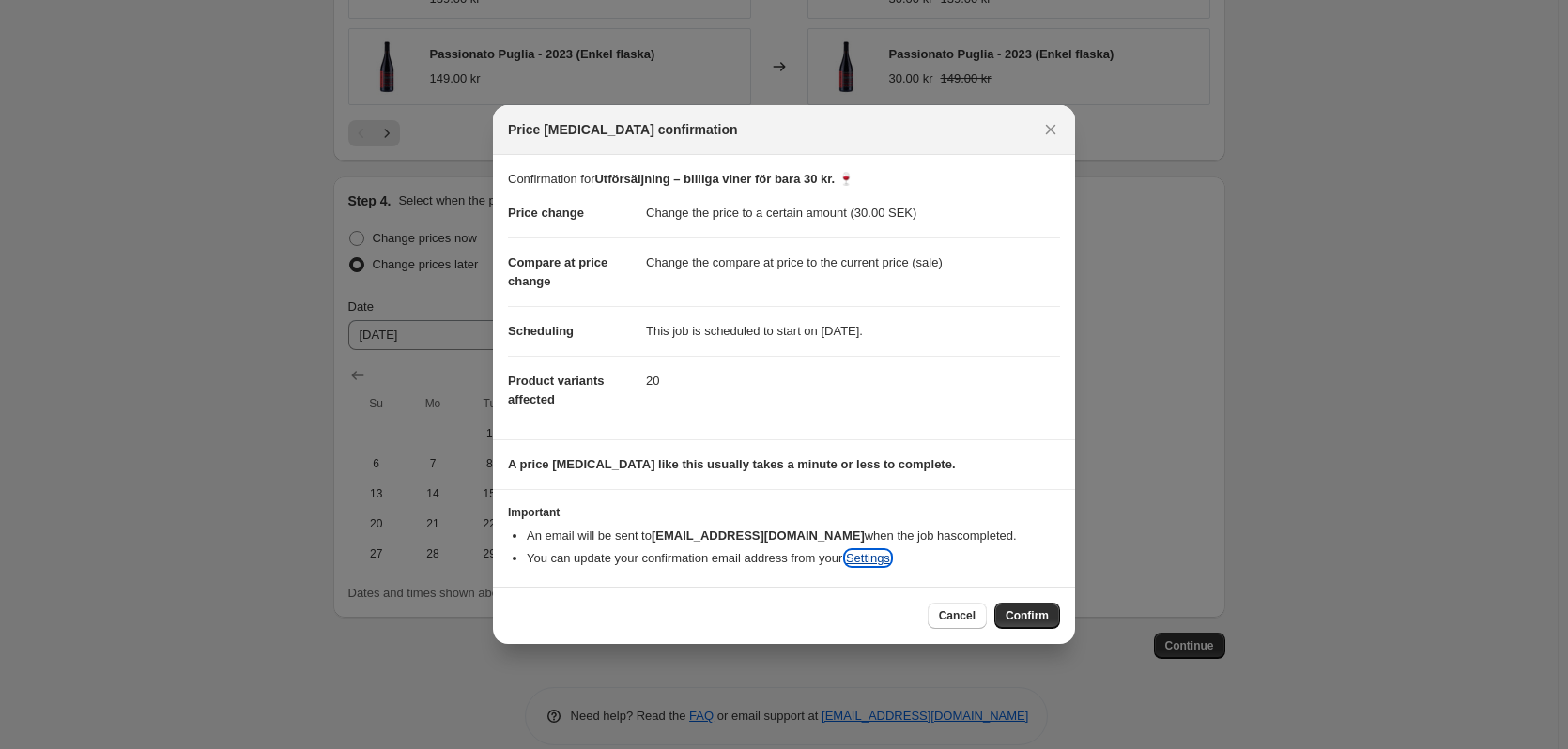
click at [867, 563] on link "Settings" at bounding box center [868, 557] width 44 height 14
click at [964, 610] on span "Cancel" at bounding box center [957, 616] width 36 height 15
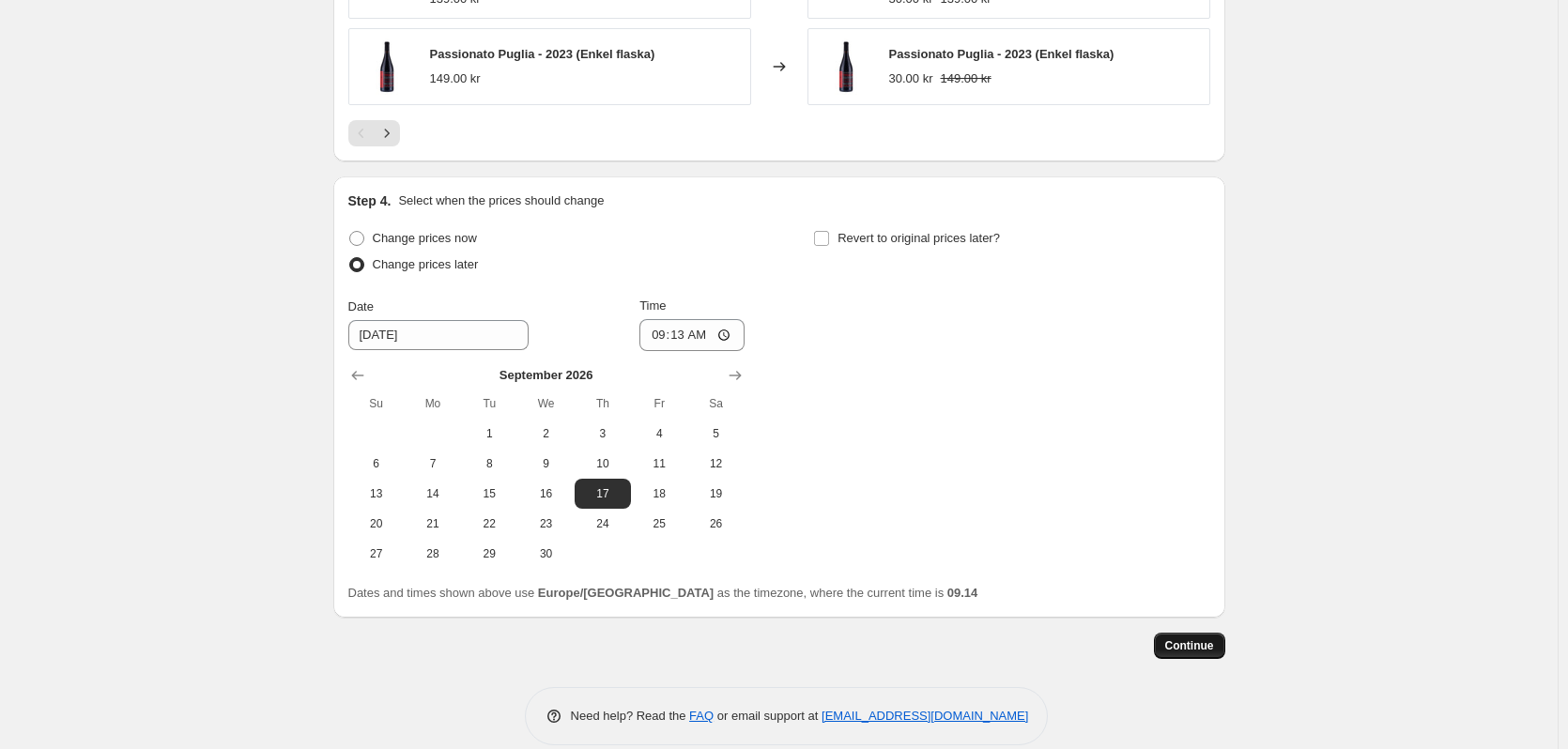
click at [1188, 638] on span "Continue" at bounding box center [1189, 646] width 49 height 15
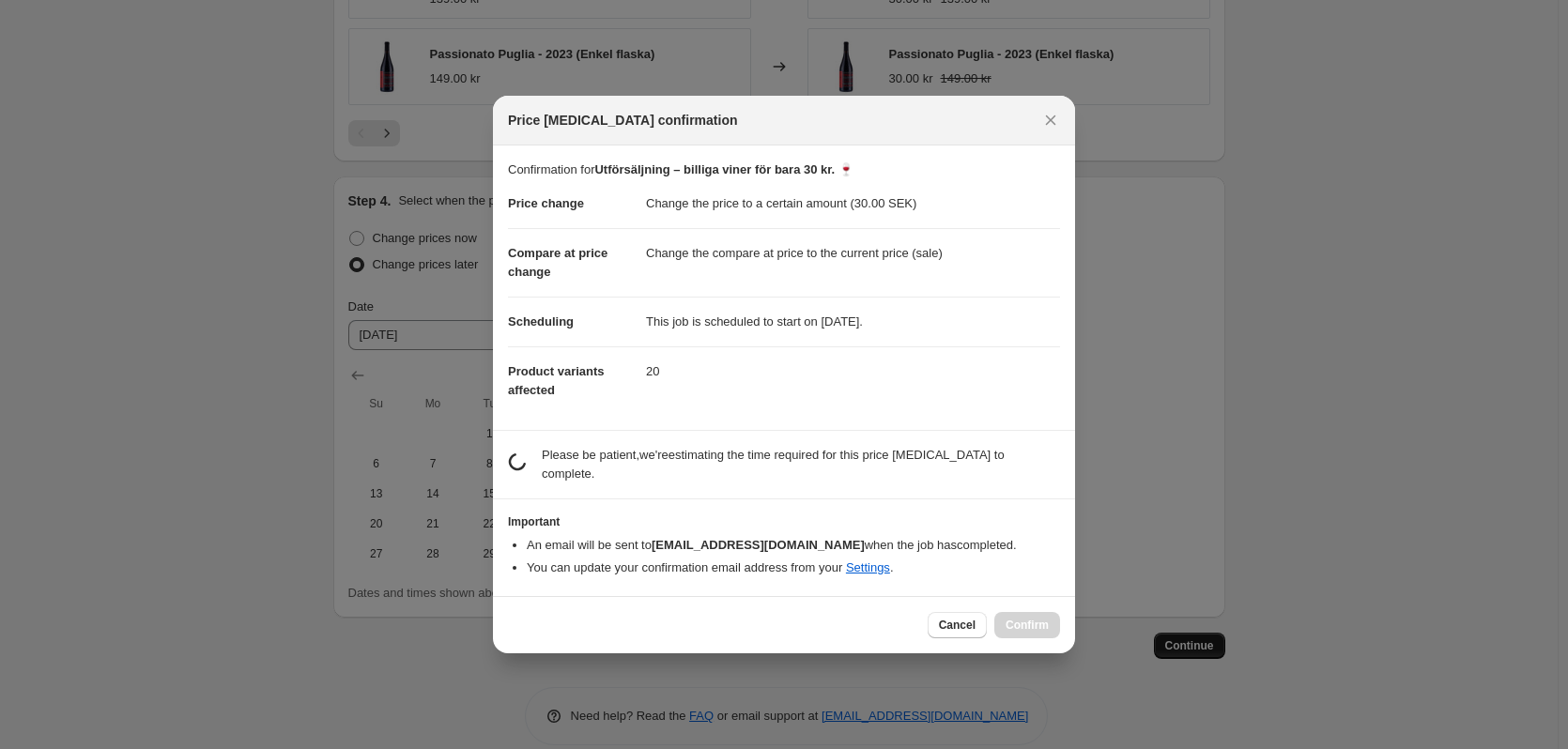
scroll to position [0, 0]
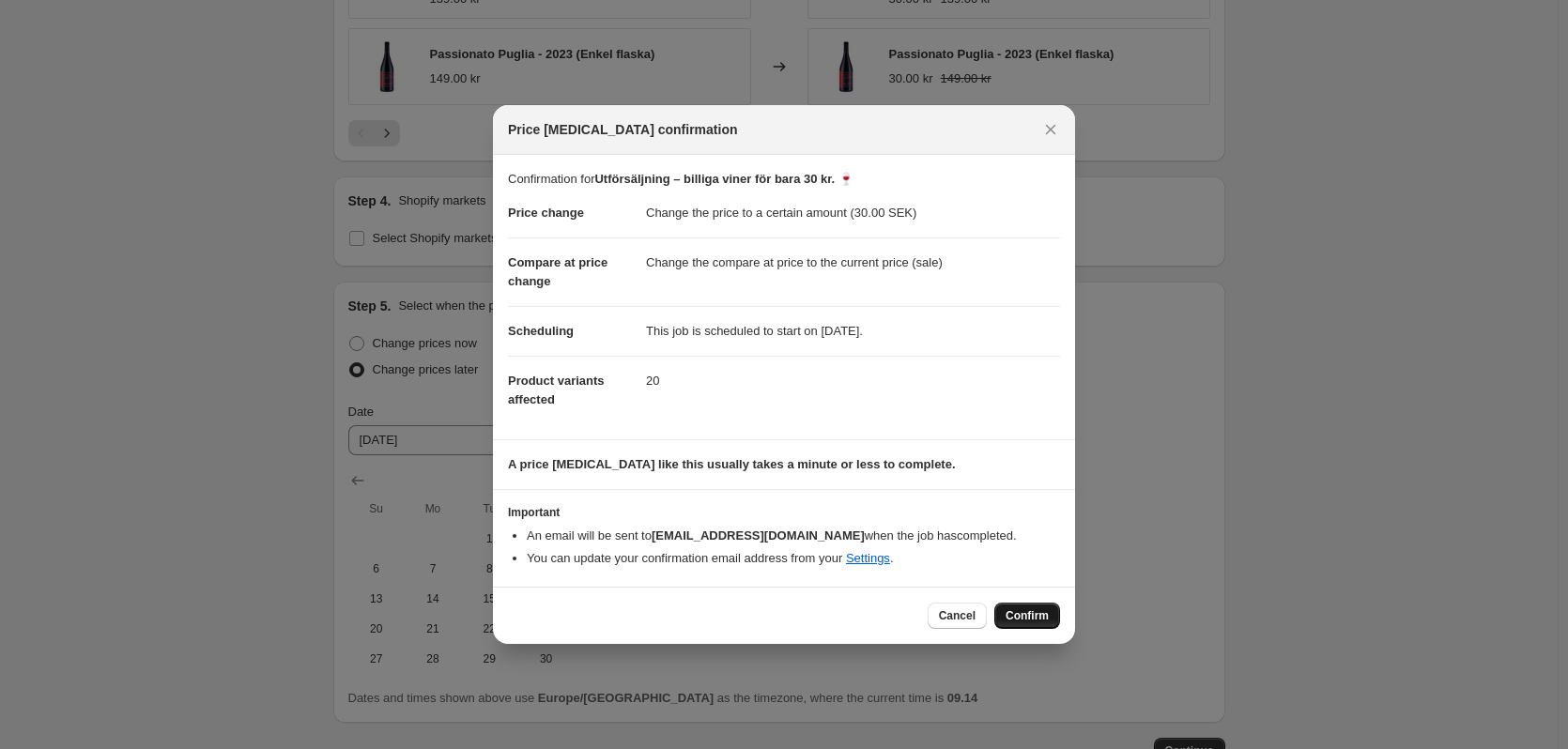
click at [1020, 615] on span "Confirm" at bounding box center [1026, 616] width 43 height 15
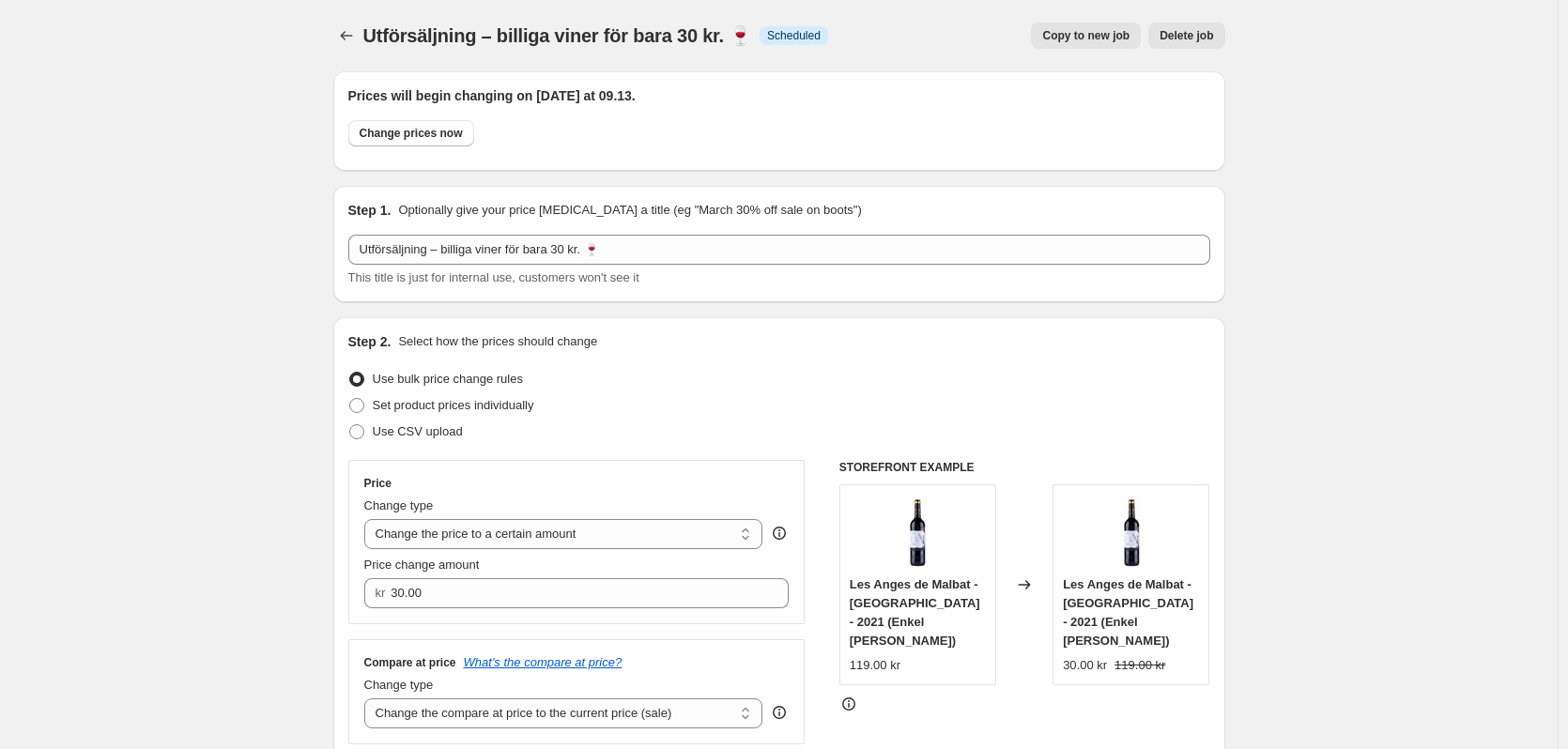
scroll to position [1343, 0]
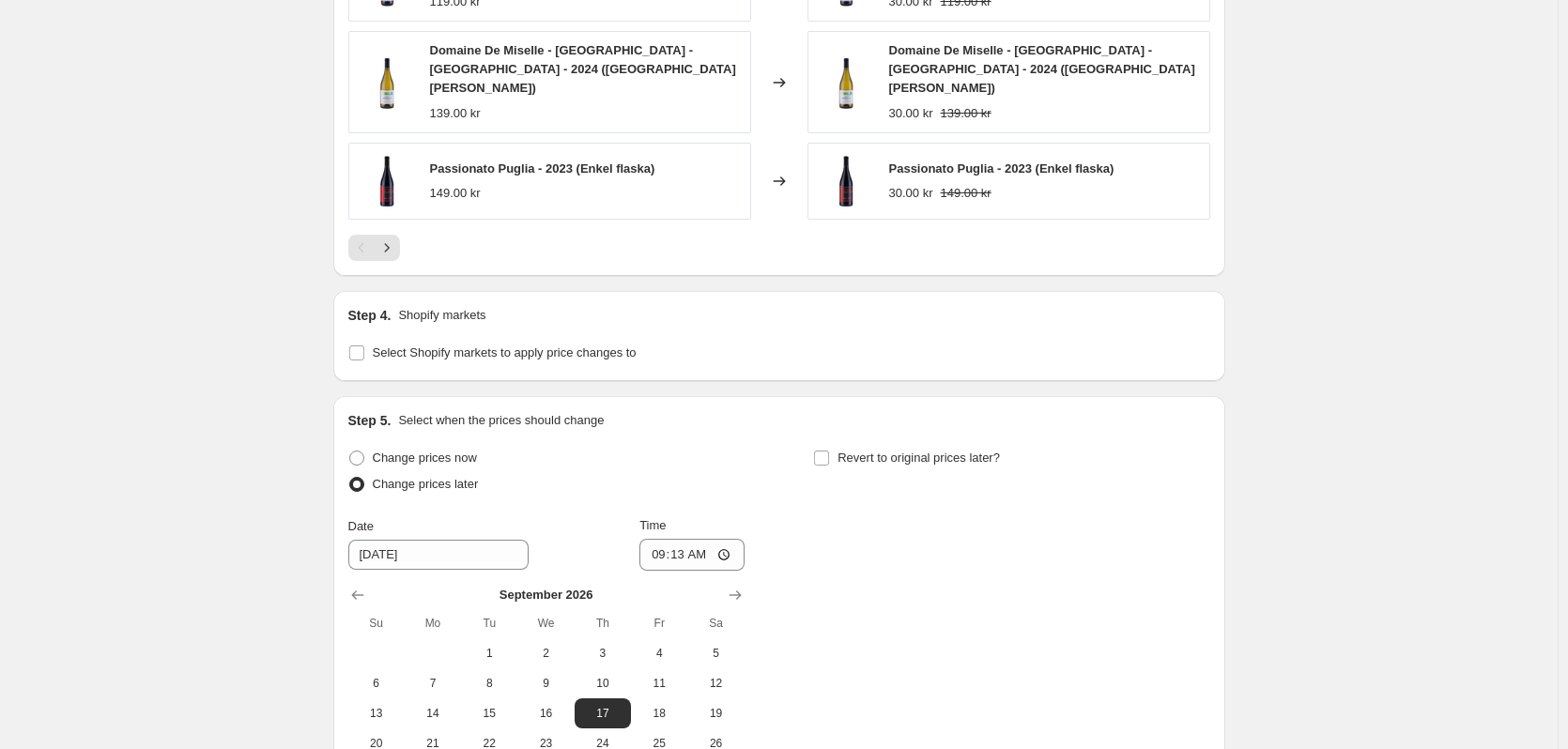
click at [462, 306] on p "Shopify markets" at bounding box center [441, 315] width 87 height 19
click at [357, 345] on input "Select Shopify markets to apply price changes to" at bounding box center [357, 352] width 15 height 15
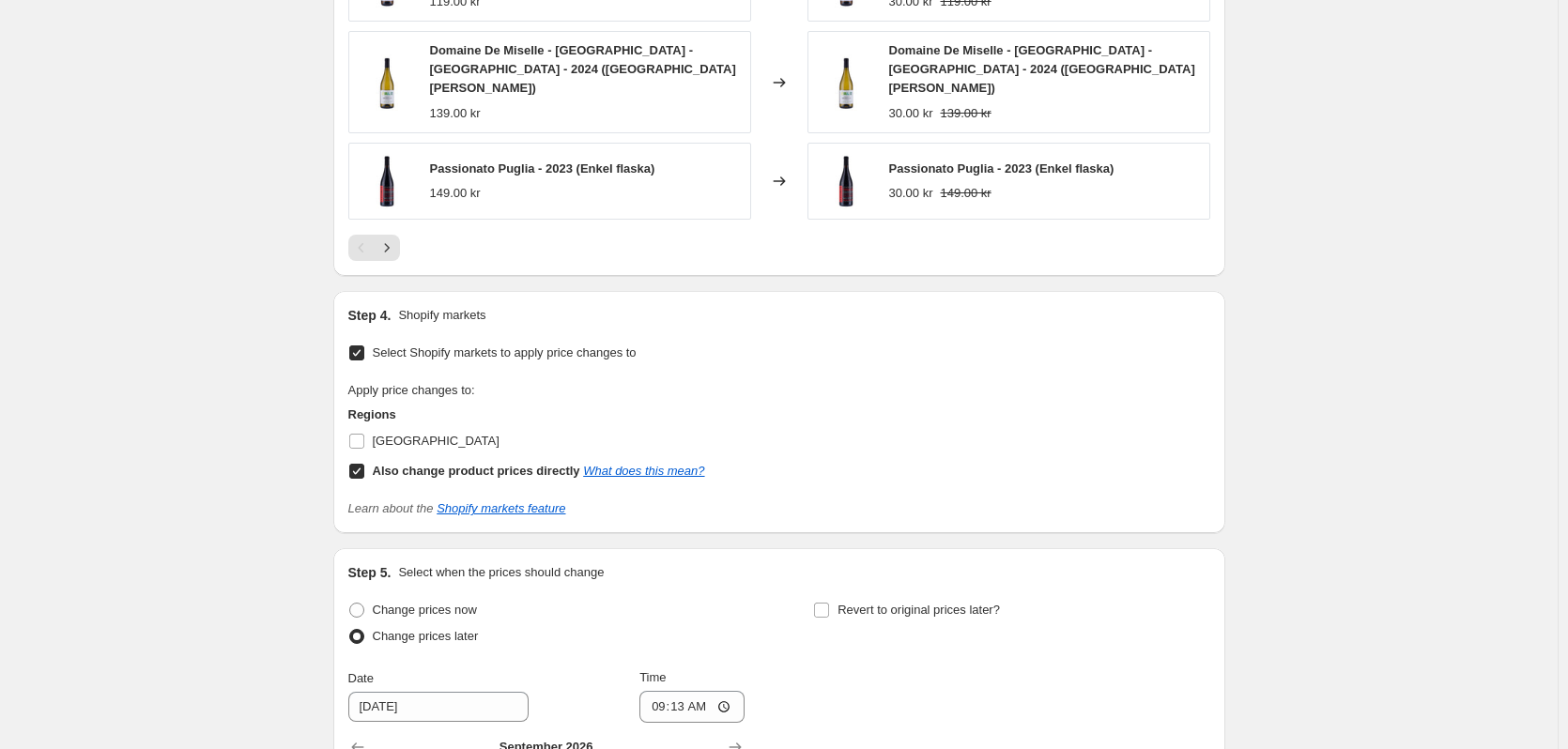
click at [362, 340] on label "Select Shopify markets to apply price changes to" at bounding box center [492, 352] width 288 height 26
click at [362, 345] on input "Select Shopify markets to apply price changes to" at bounding box center [357, 352] width 15 height 15
checkbox input "false"
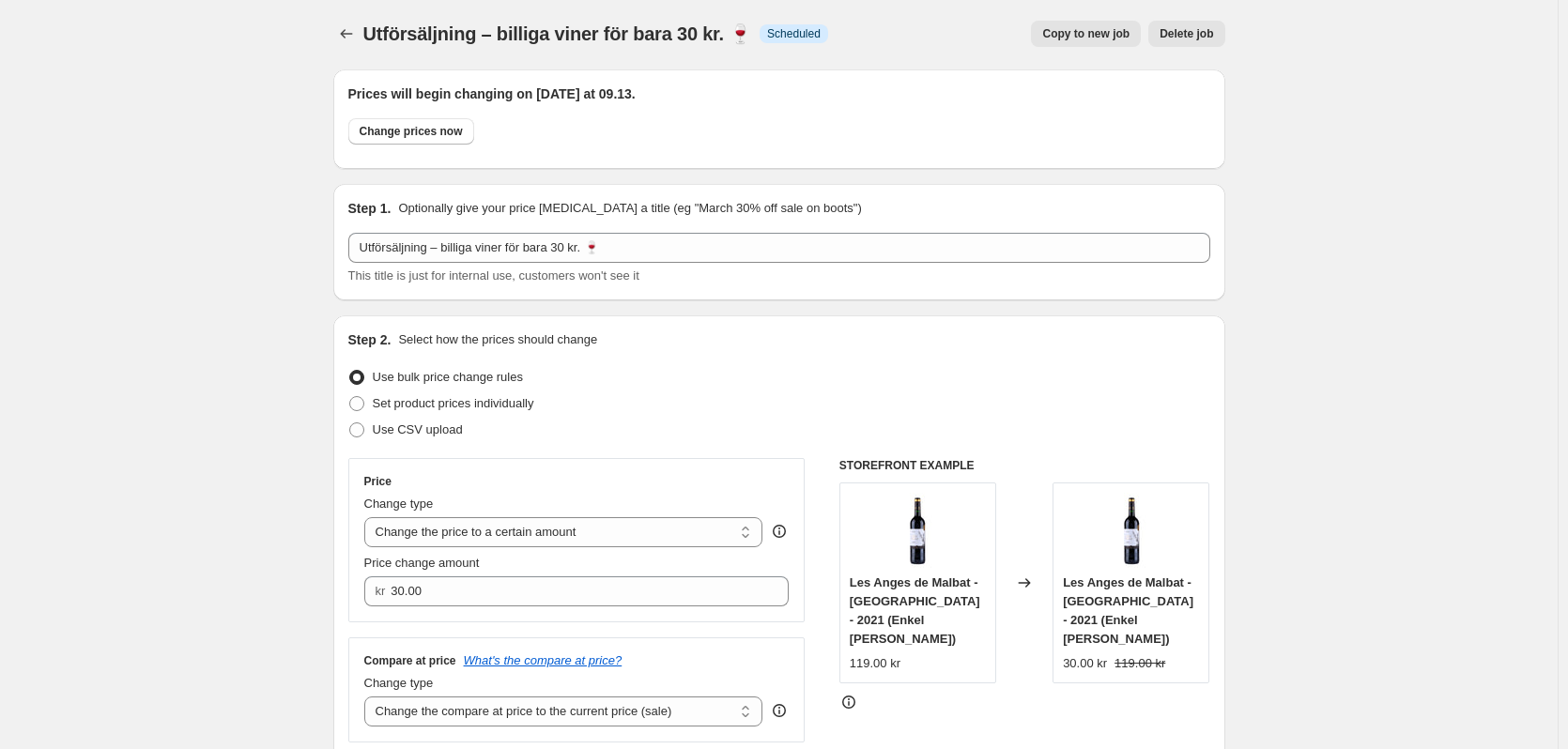
scroll to position [0, 0]
click at [342, 32] on icon "Price change jobs" at bounding box center [347, 35] width 19 height 19
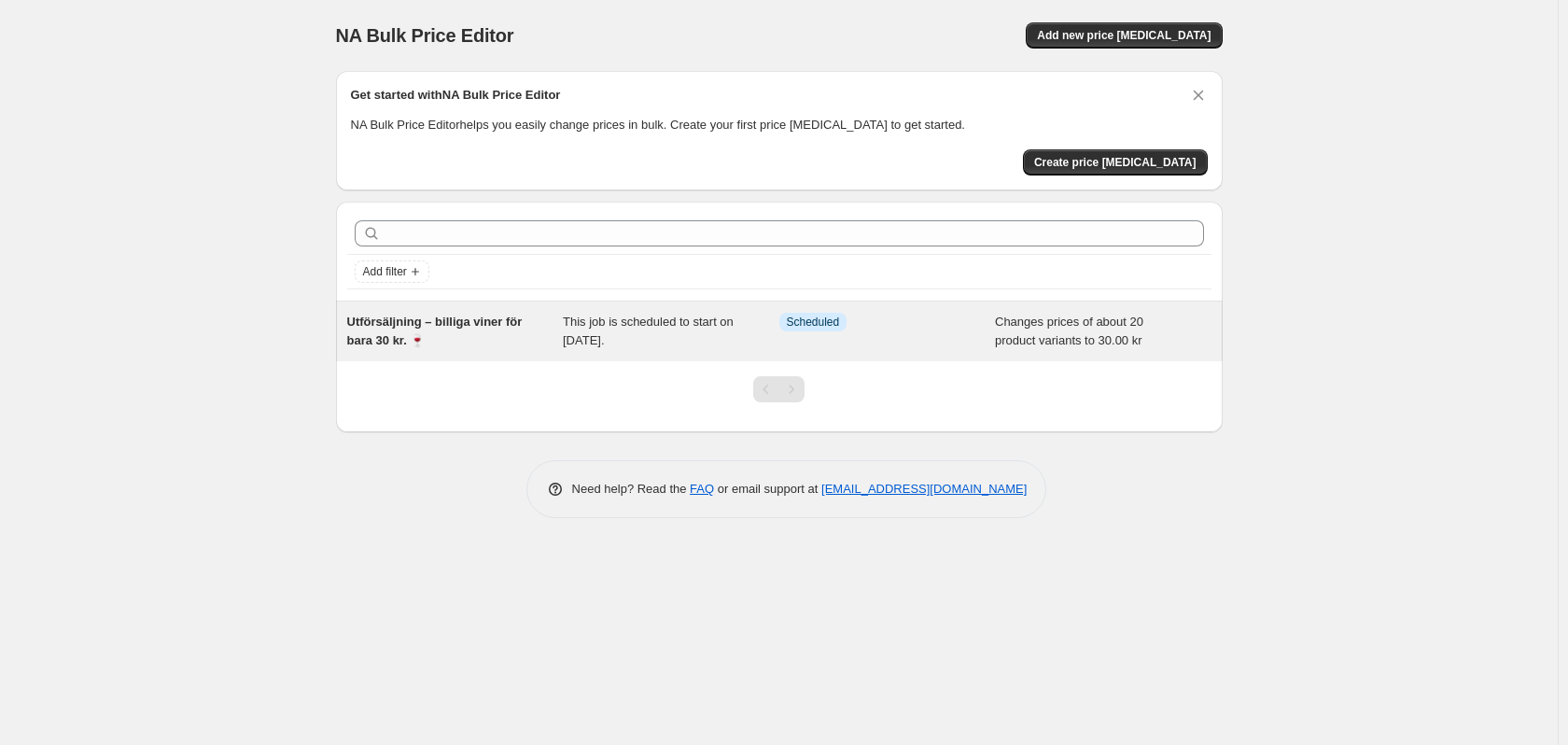
click at [461, 330] on div "Utförsäljning – billiga viner för bara 30 kr. 🍷" at bounding box center [454, 331] width 216 height 37
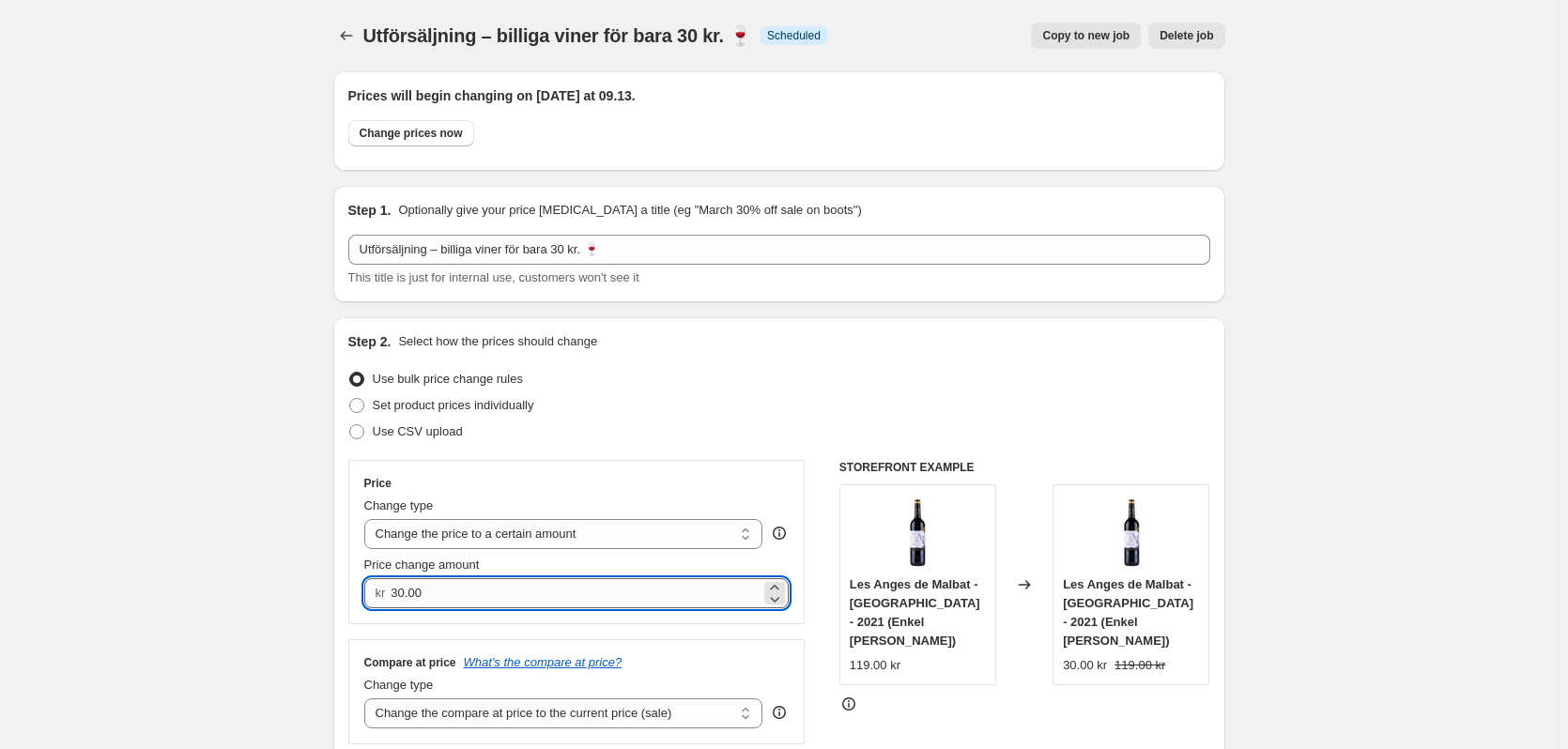
click at [521, 580] on input "30.00" at bounding box center [576, 592] width 370 height 30
type input "0"
type input "49.00"
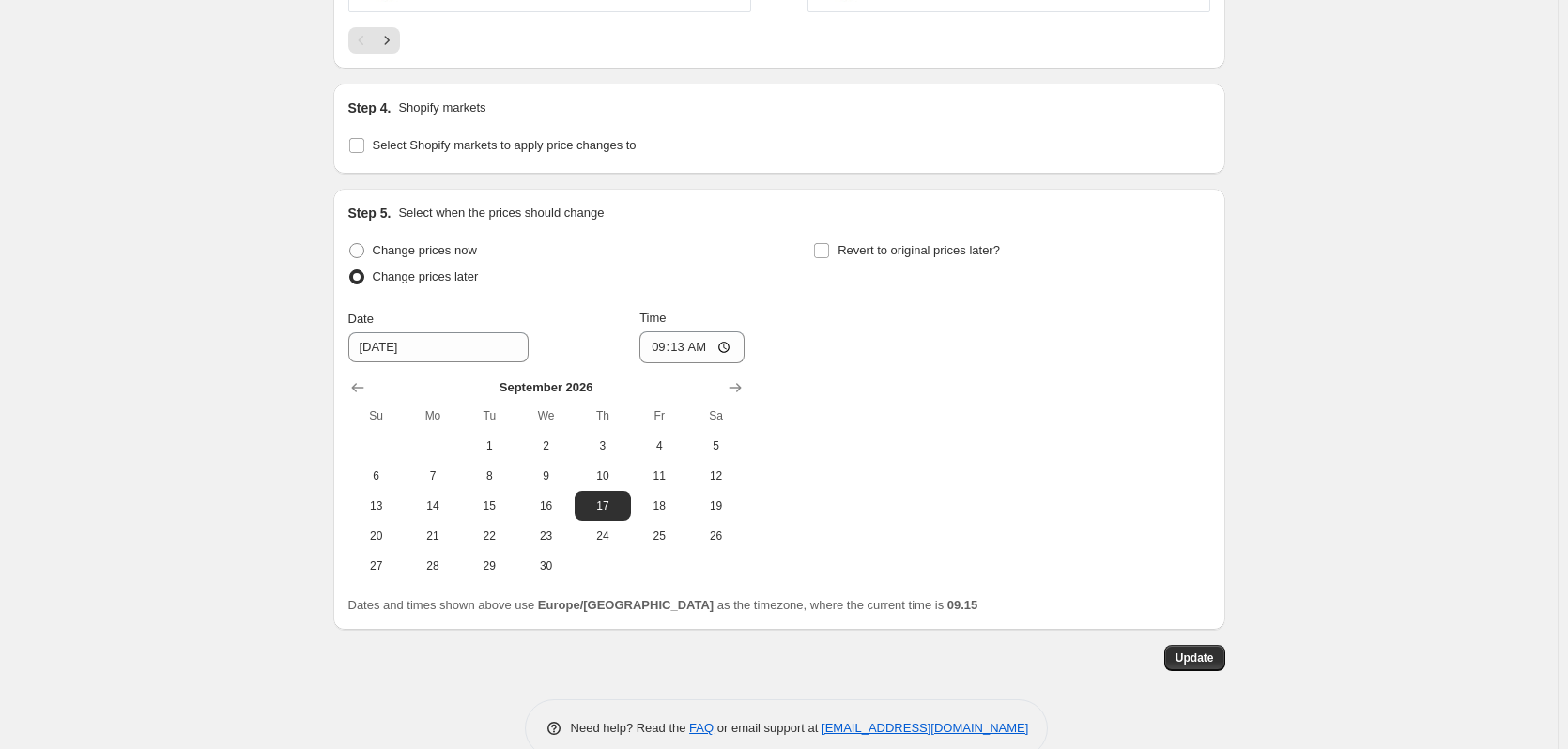
scroll to position [1562, 0]
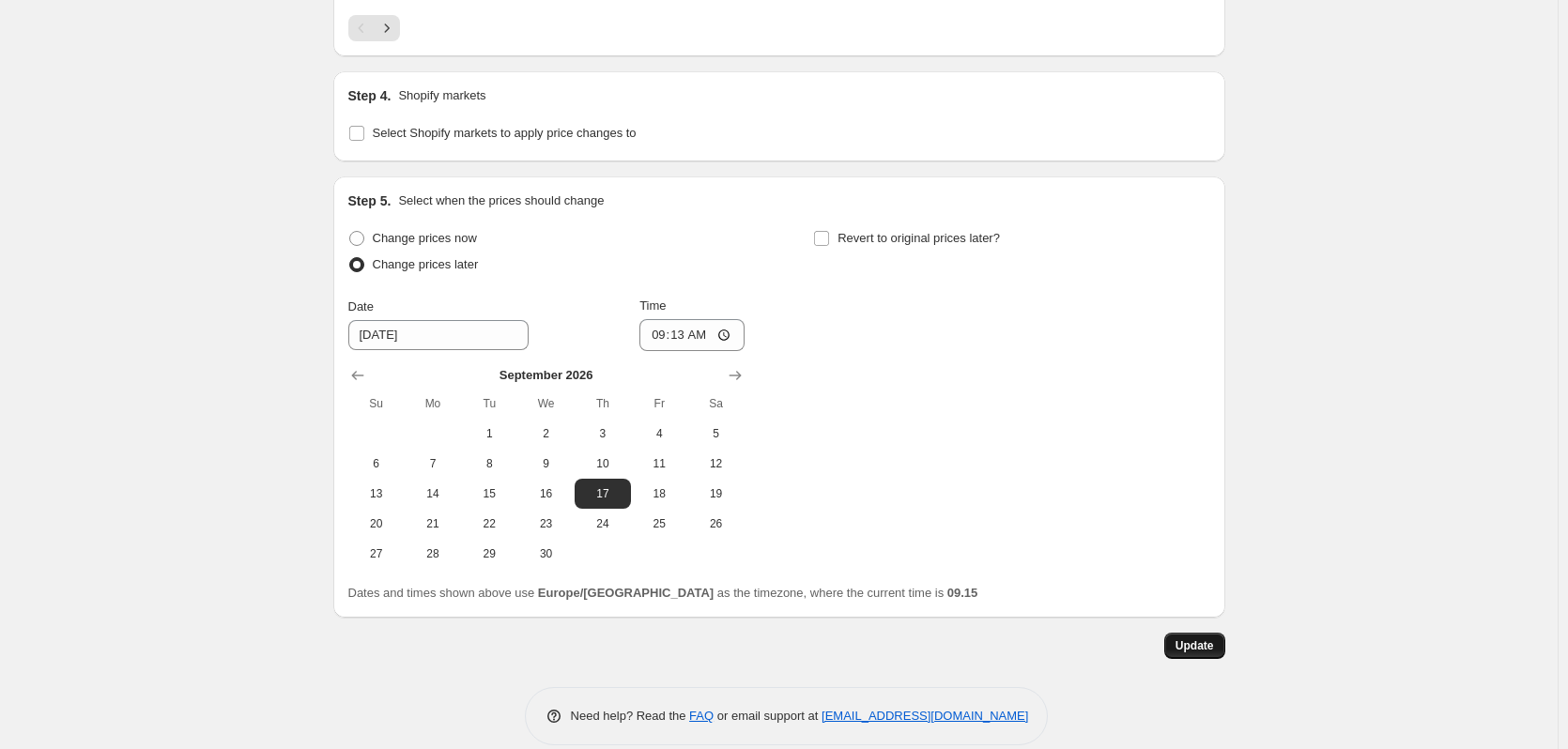
click at [1221, 632] on button "Update" at bounding box center [1195, 645] width 61 height 26
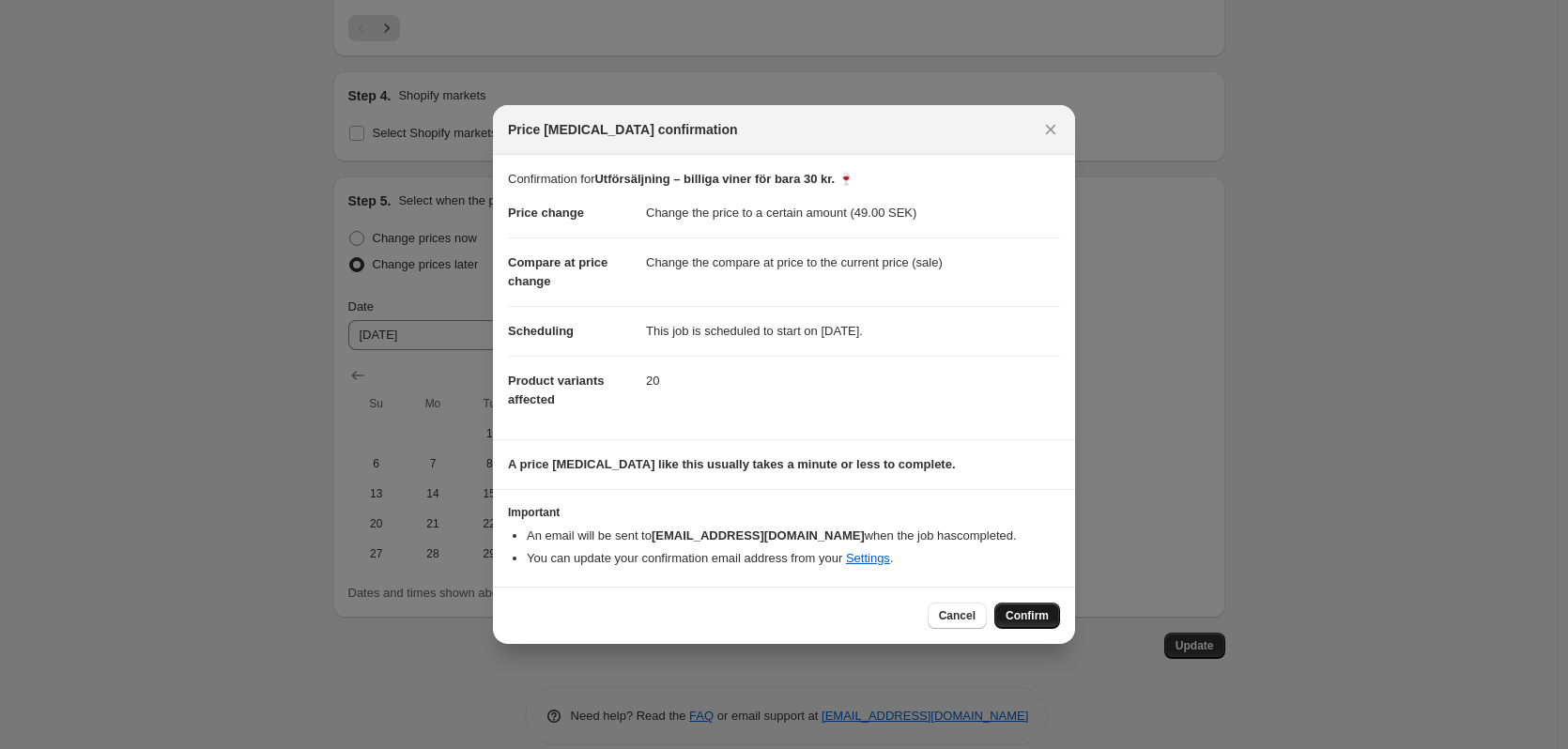
click at [1042, 616] on span "Confirm" at bounding box center [1026, 616] width 43 height 15
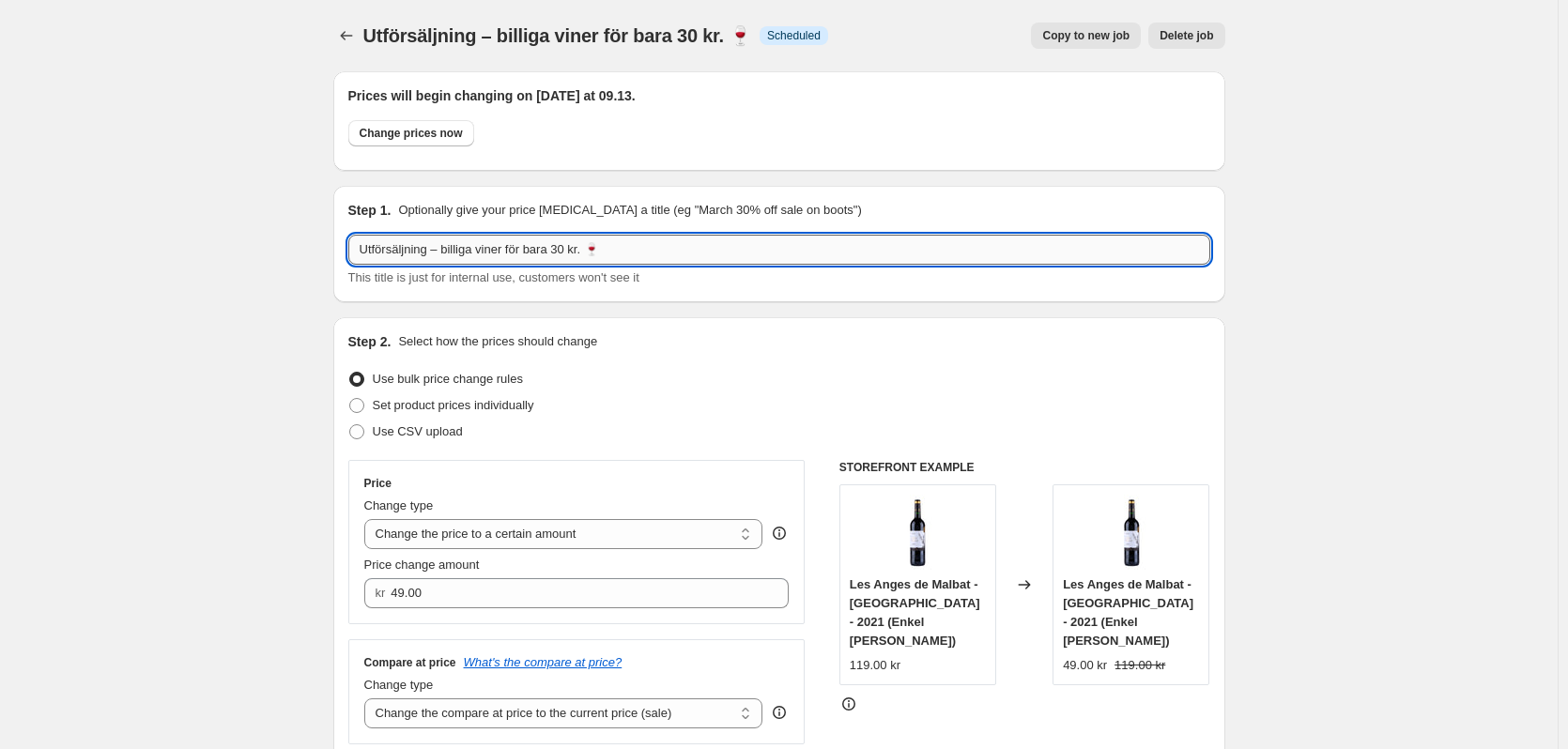
drag, startPoint x: 568, startPoint y: 253, endPoint x: 558, endPoint y: 248, distance: 11.2
click at [558, 248] on input "Utförsäljning – billiga viner för bara 30 kr. 🍷" at bounding box center [778, 249] width 862 height 30
type input "Utförsäljning – billiga viner för bara 49 kr. 🍷"
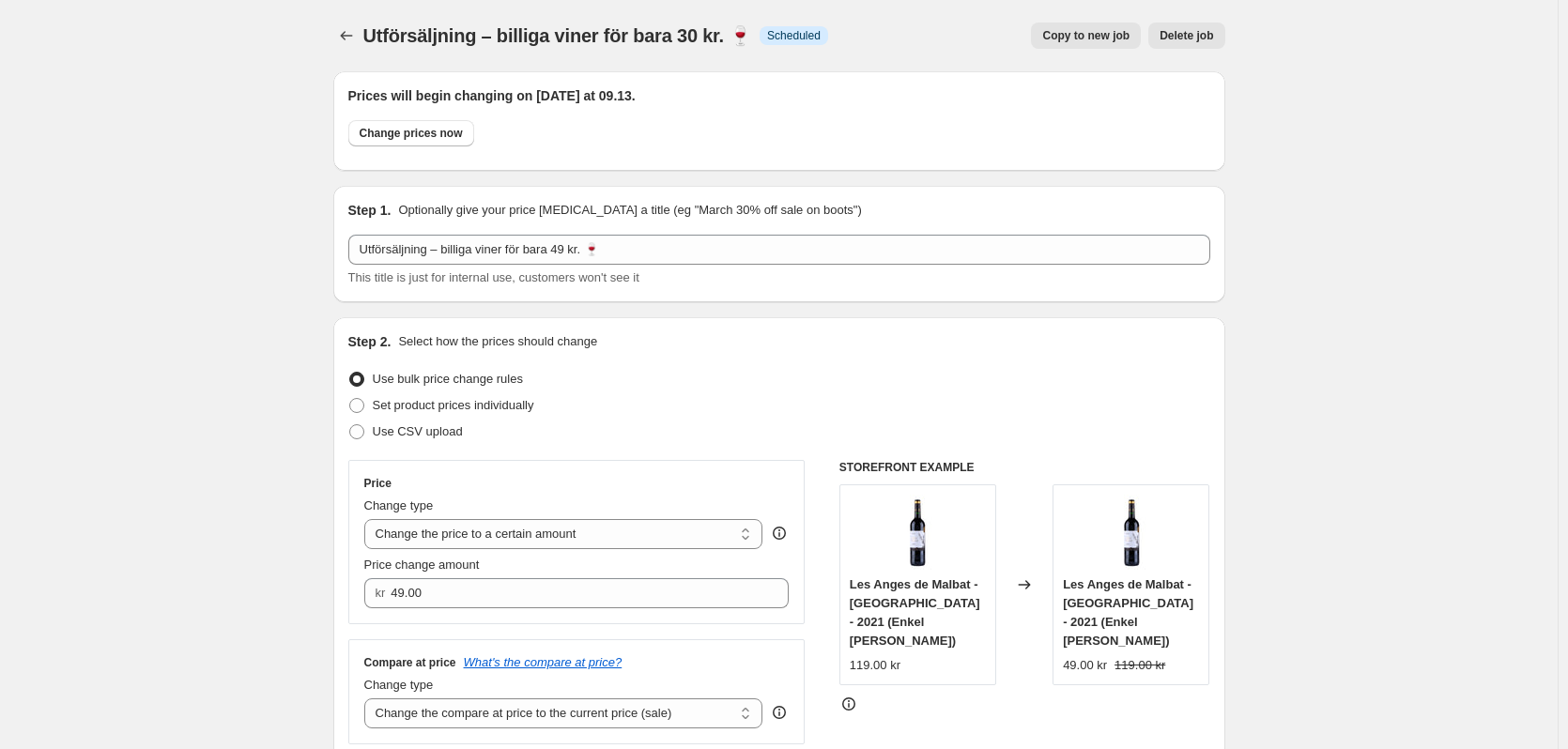
click at [854, 351] on div "Step 2. Select how the prices should change Use bulk price change rules Set pro…" at bounding box center [778, 558] width 862 height 453
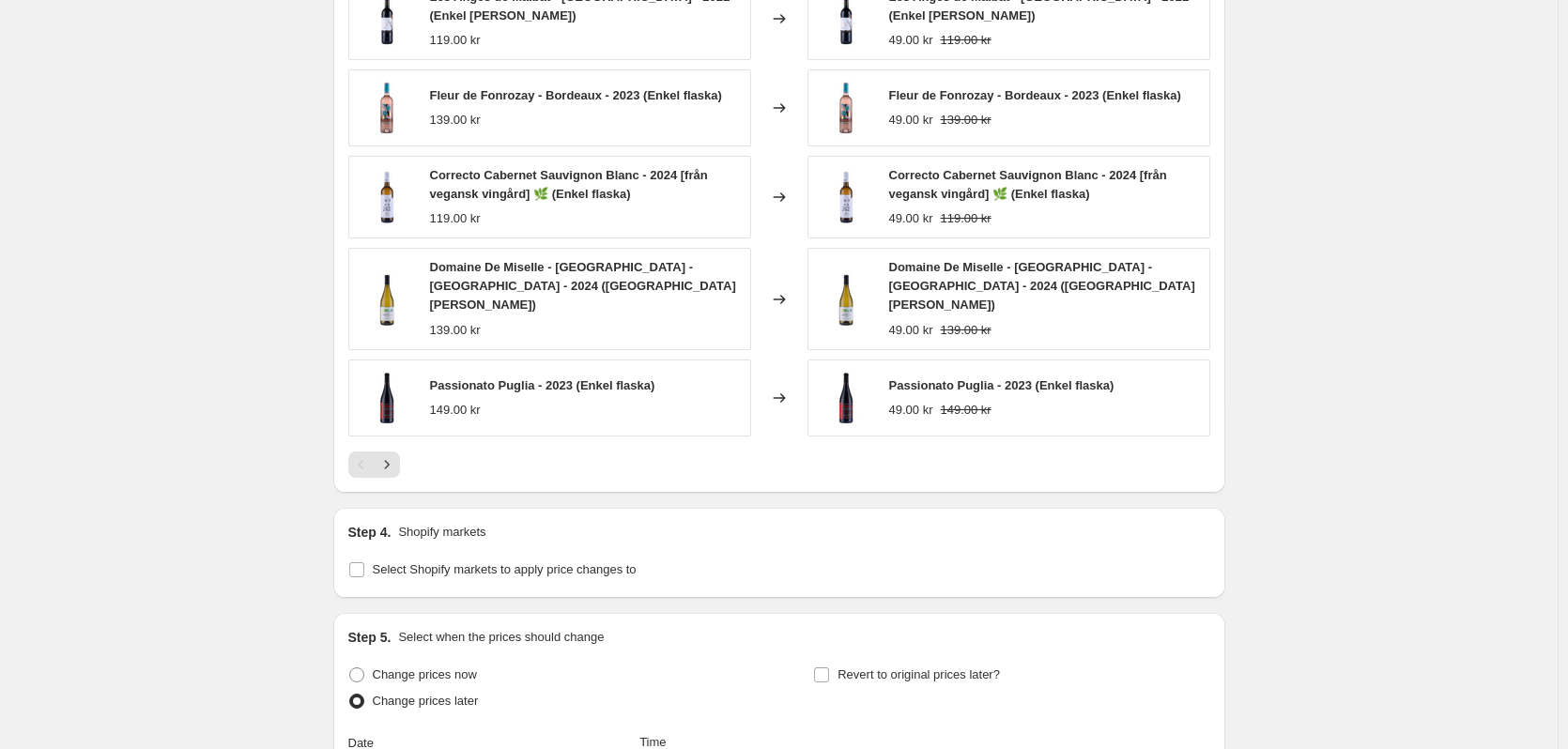
scroll to position [1562, 0]
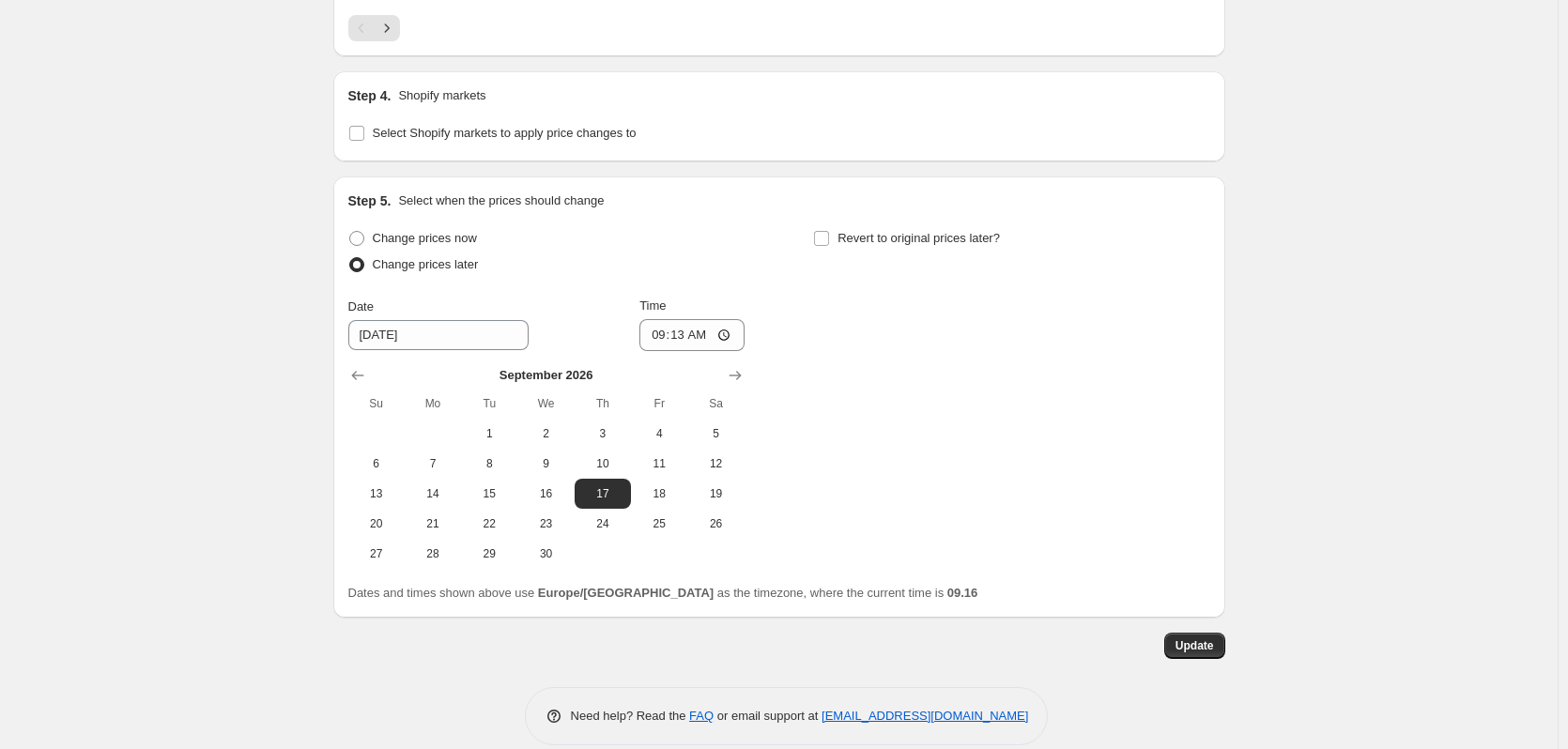
click at [1198, 638] on span "Update" at bounding box center [1194, 646] width 38 height 15
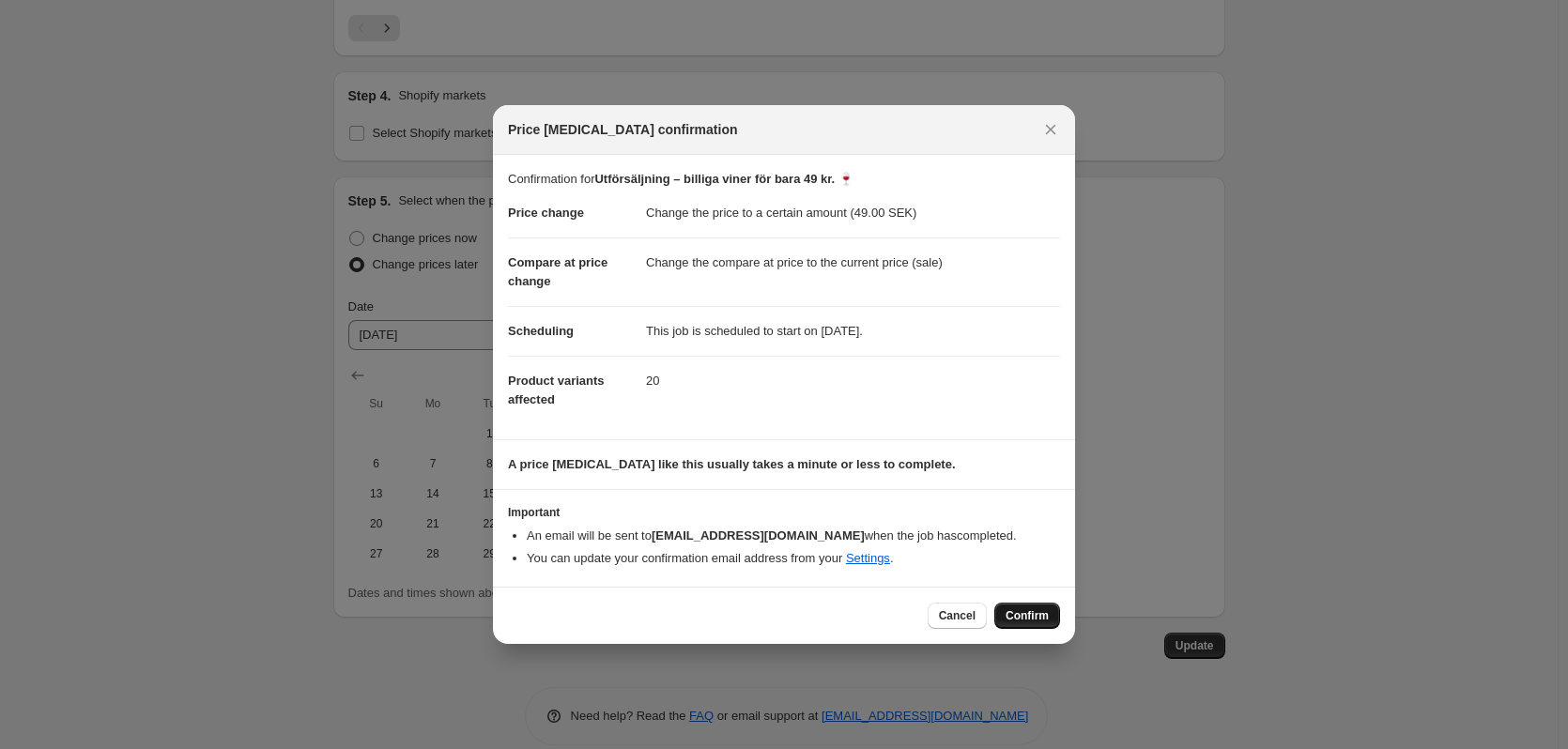
click at [1025, 621] on span "Confirm" at bounding box center [1026, 616] width 43 height 15
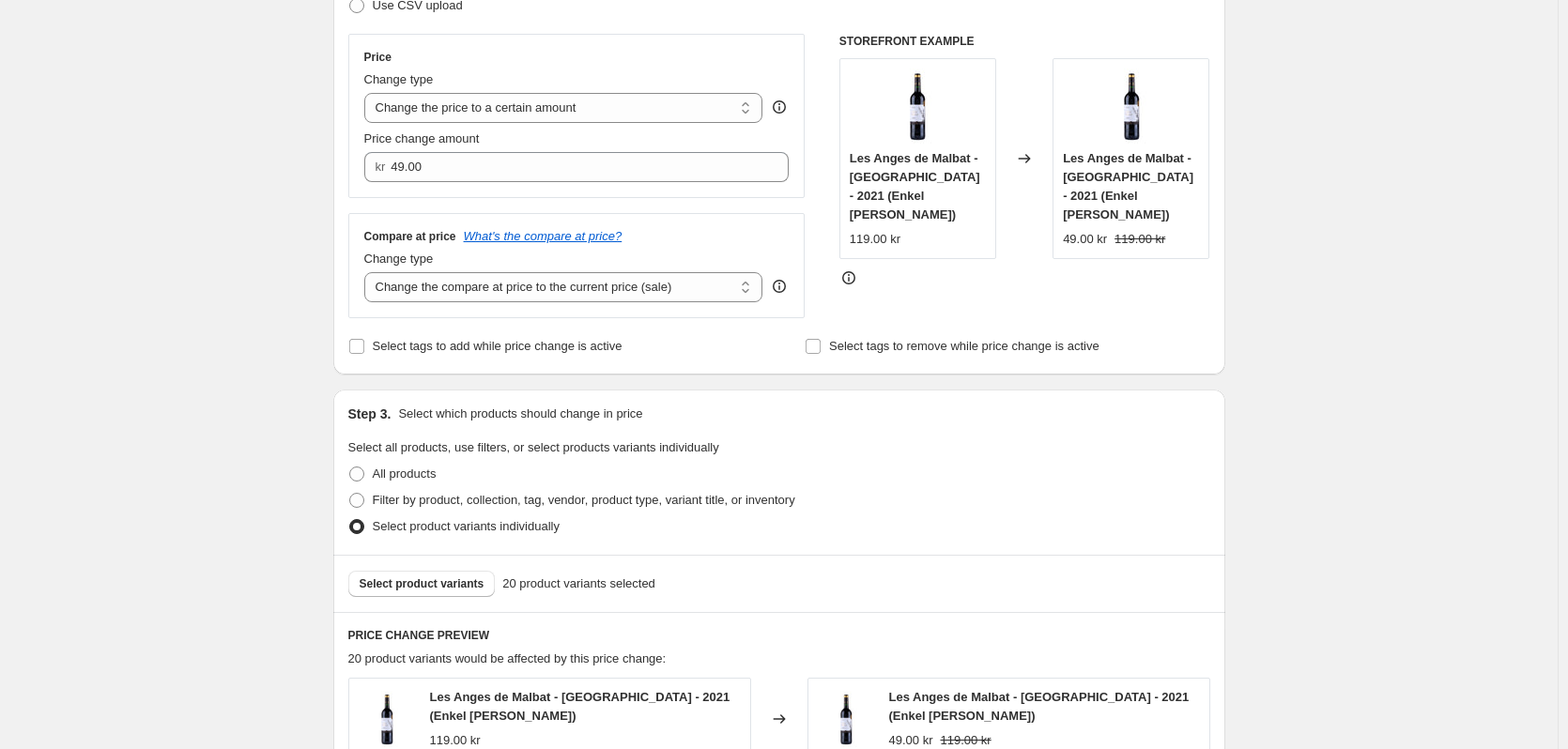
scroll to position [61, 0]
